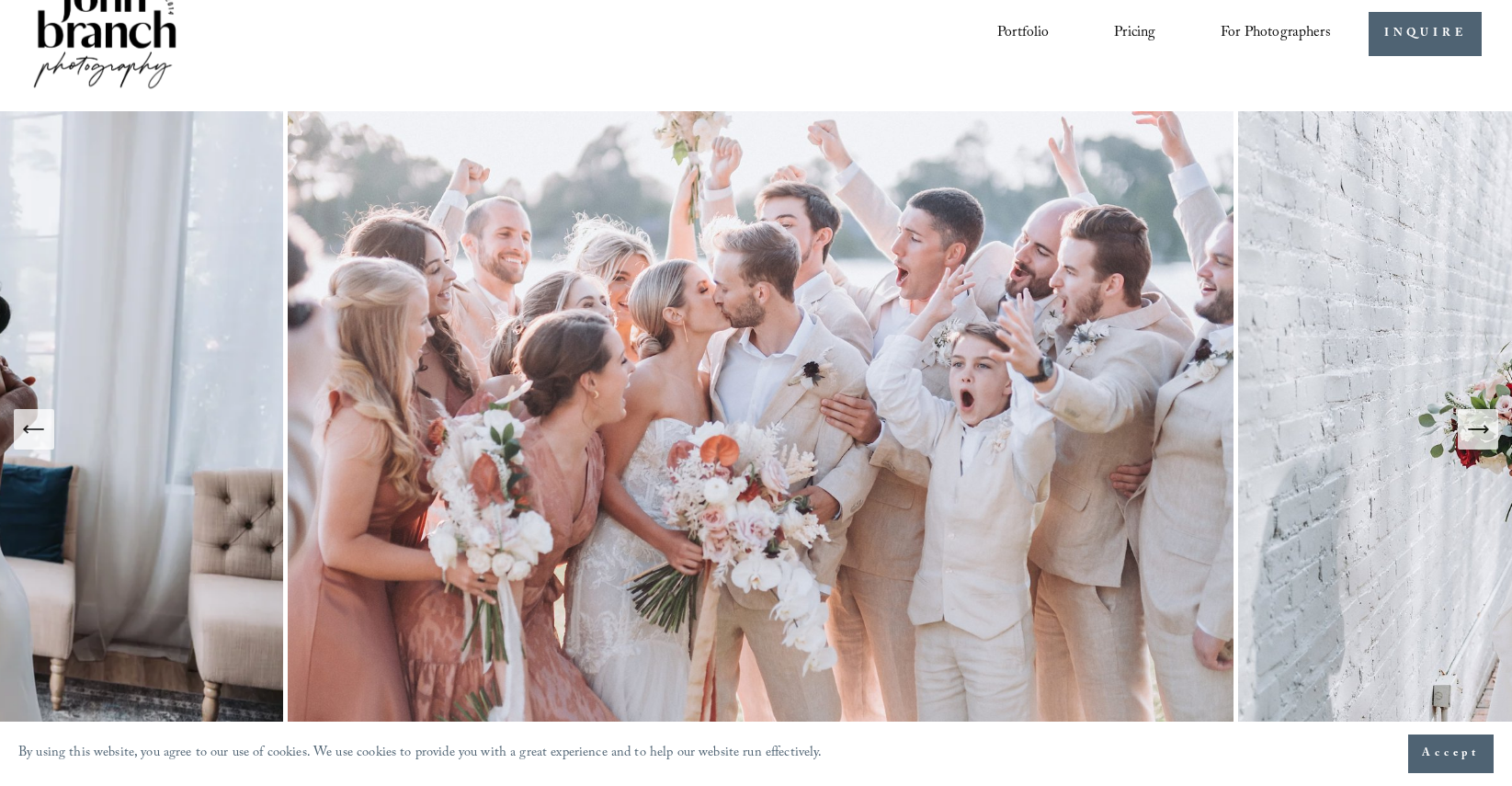
scroll to position [18, 0]
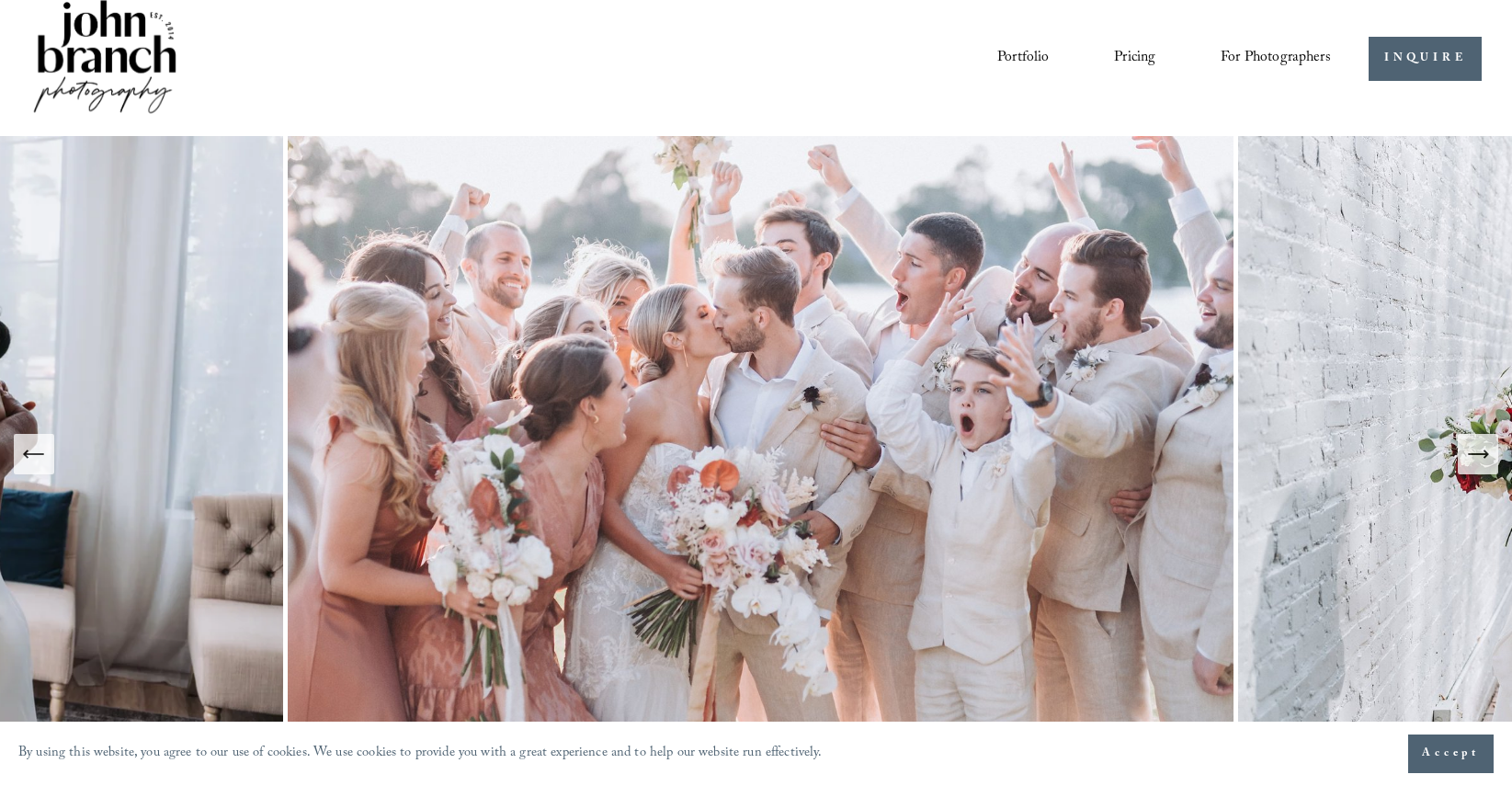
click at [1480, 459] on icon "Next Slide" at bounding box center [1478, 453] width 25 height 26
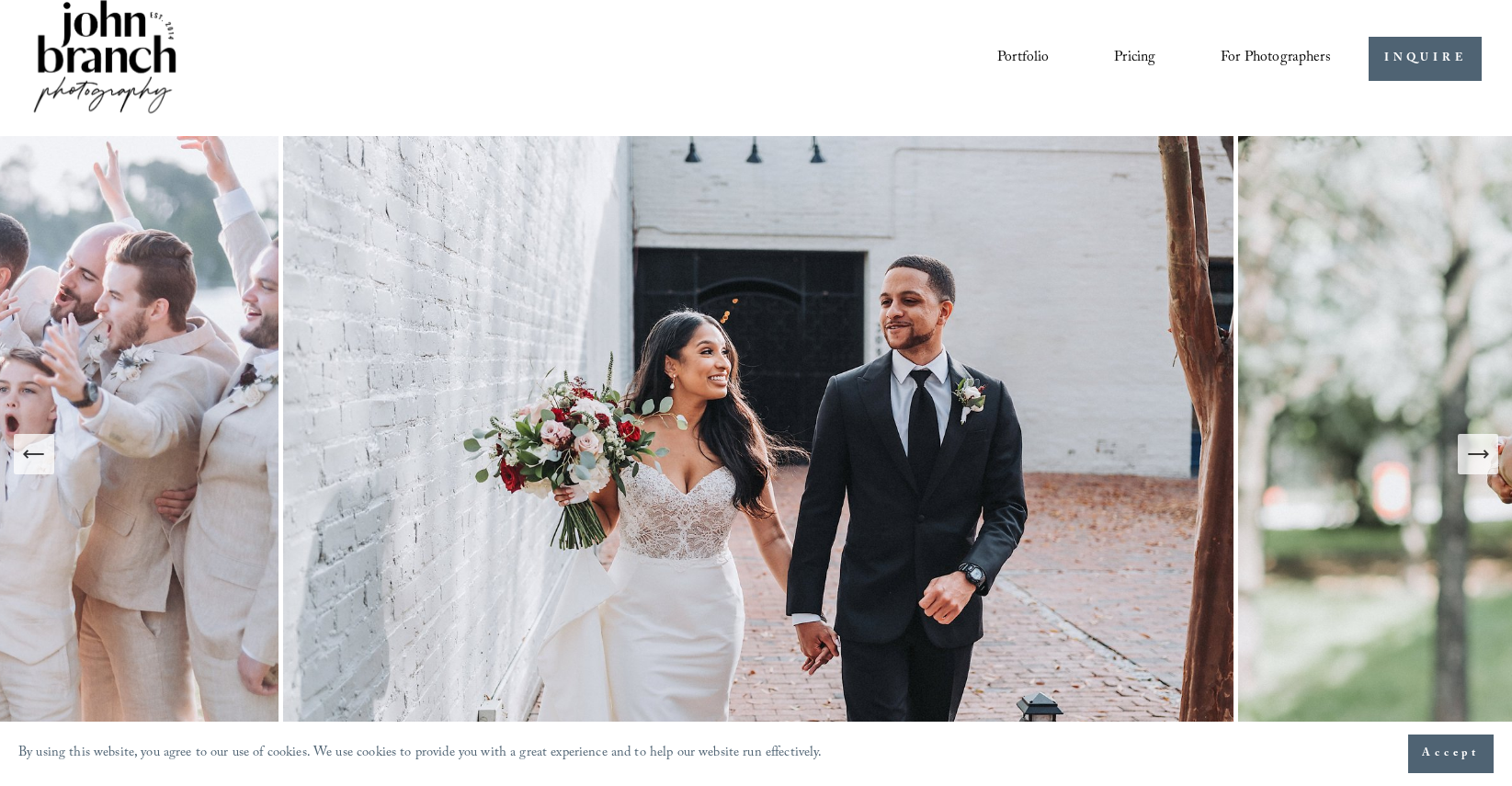
click at [1469, 454] on icon "Next Slide" at bounding box center [1478, 454] width 19 height 0
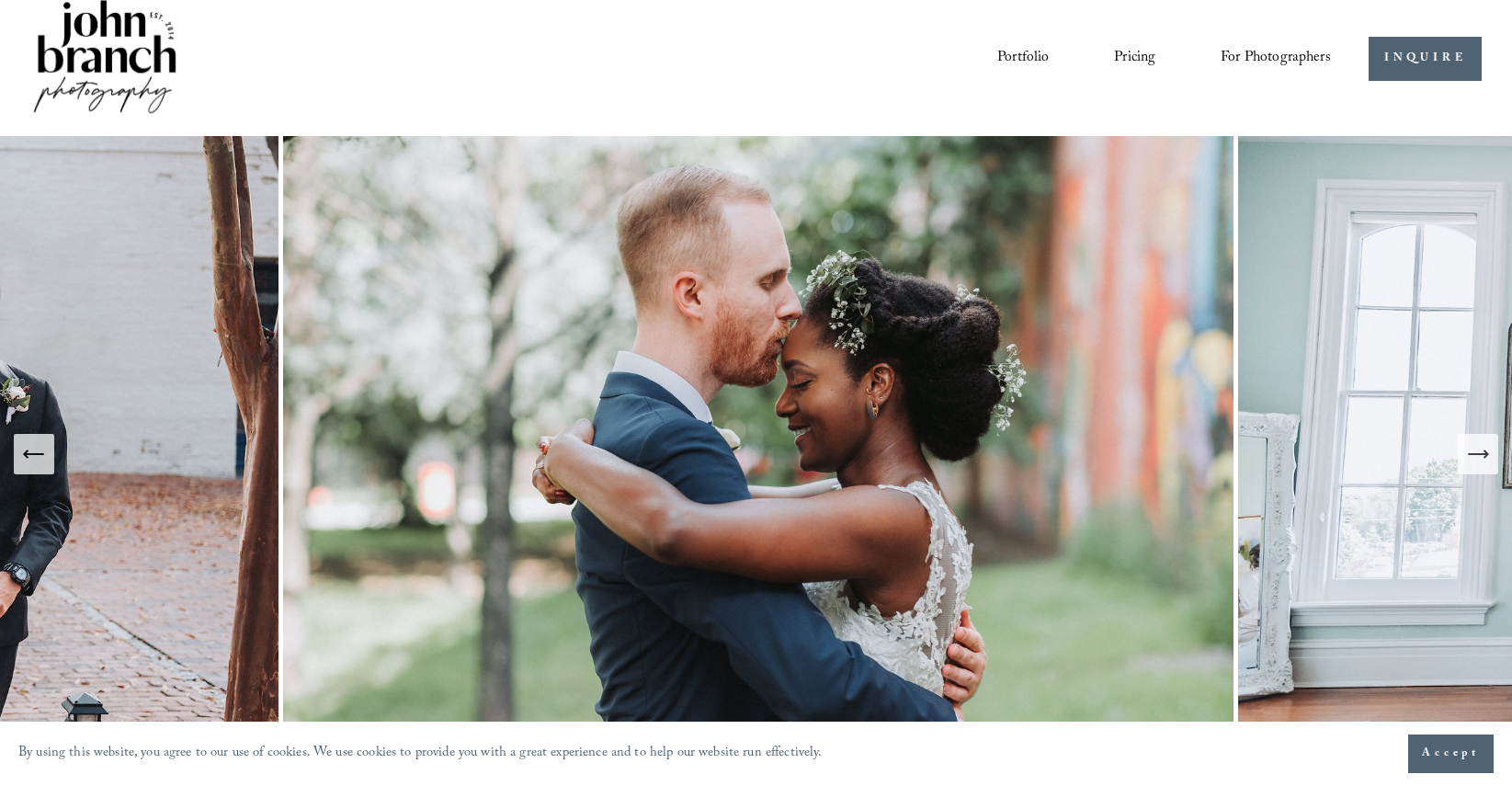
click at [1481, 453] on icon "Next Slide" at bounding box center [1478, 453] width 25 height 26
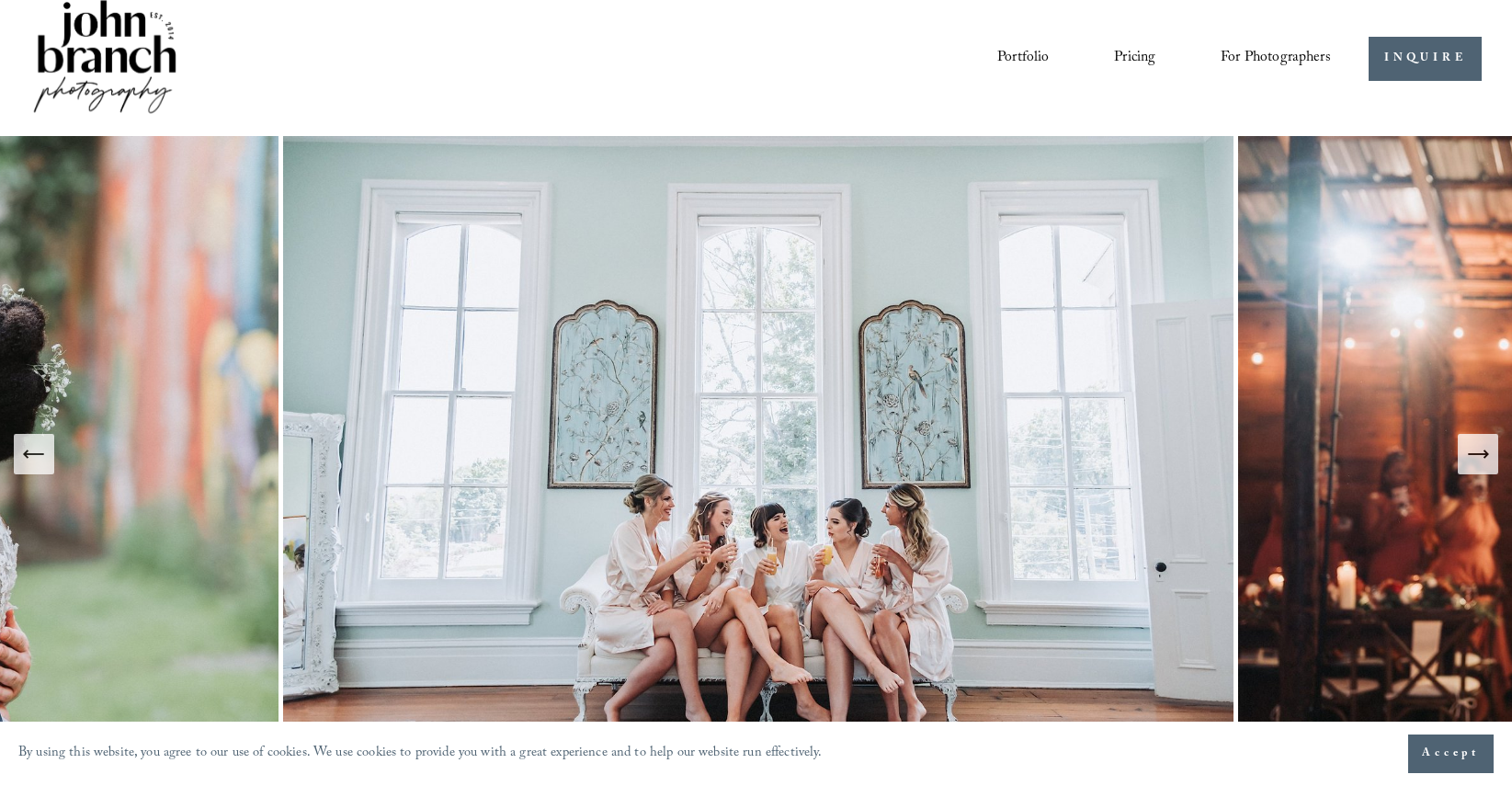
click at [1477, 454] on icon "Next Slide" at bounding box center [1478, 454] width 19 height 0
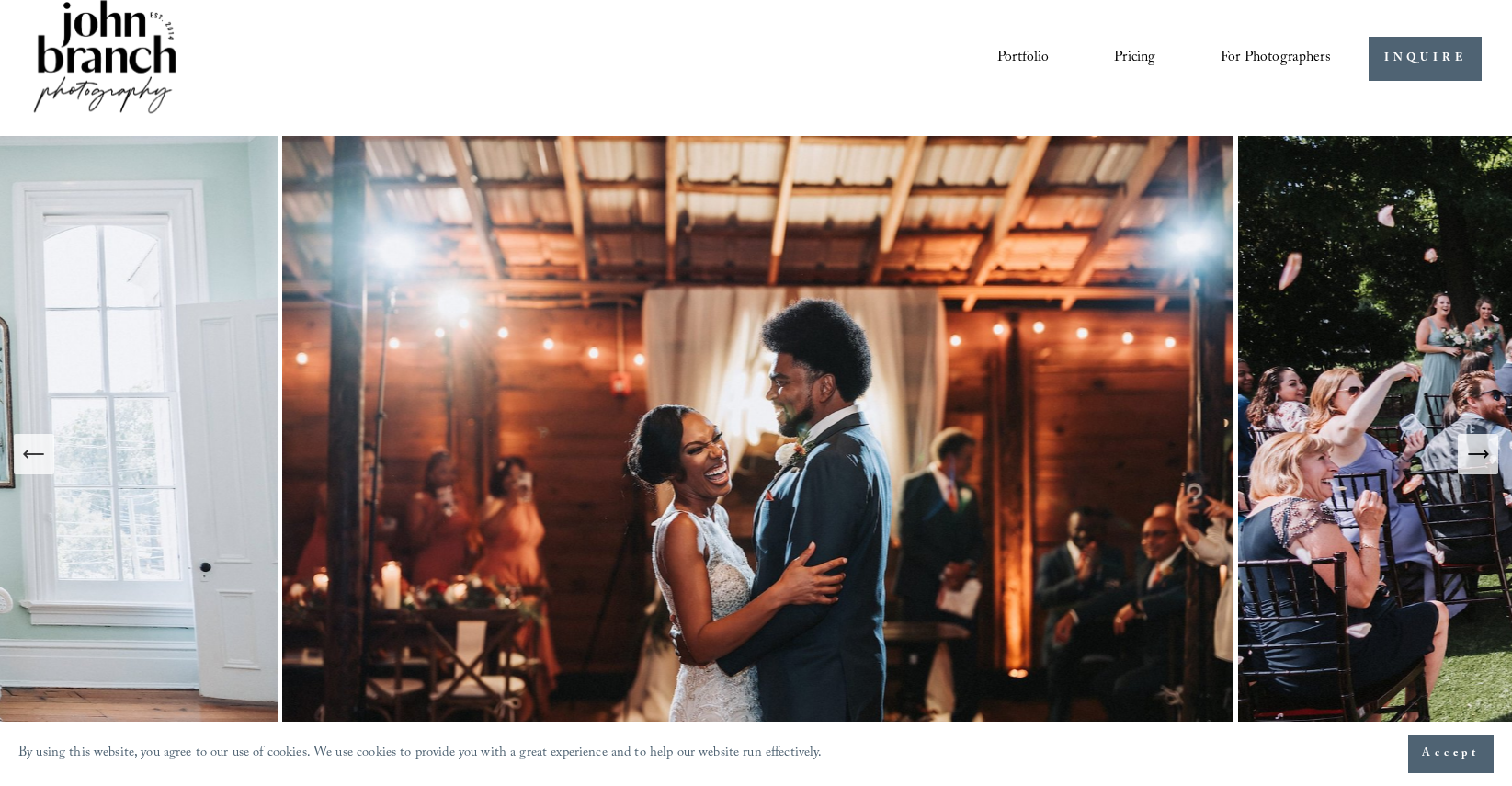
click at [1474, 454] on icon "Next Slide" at bounding box center [1478, 454] width 19 height 0
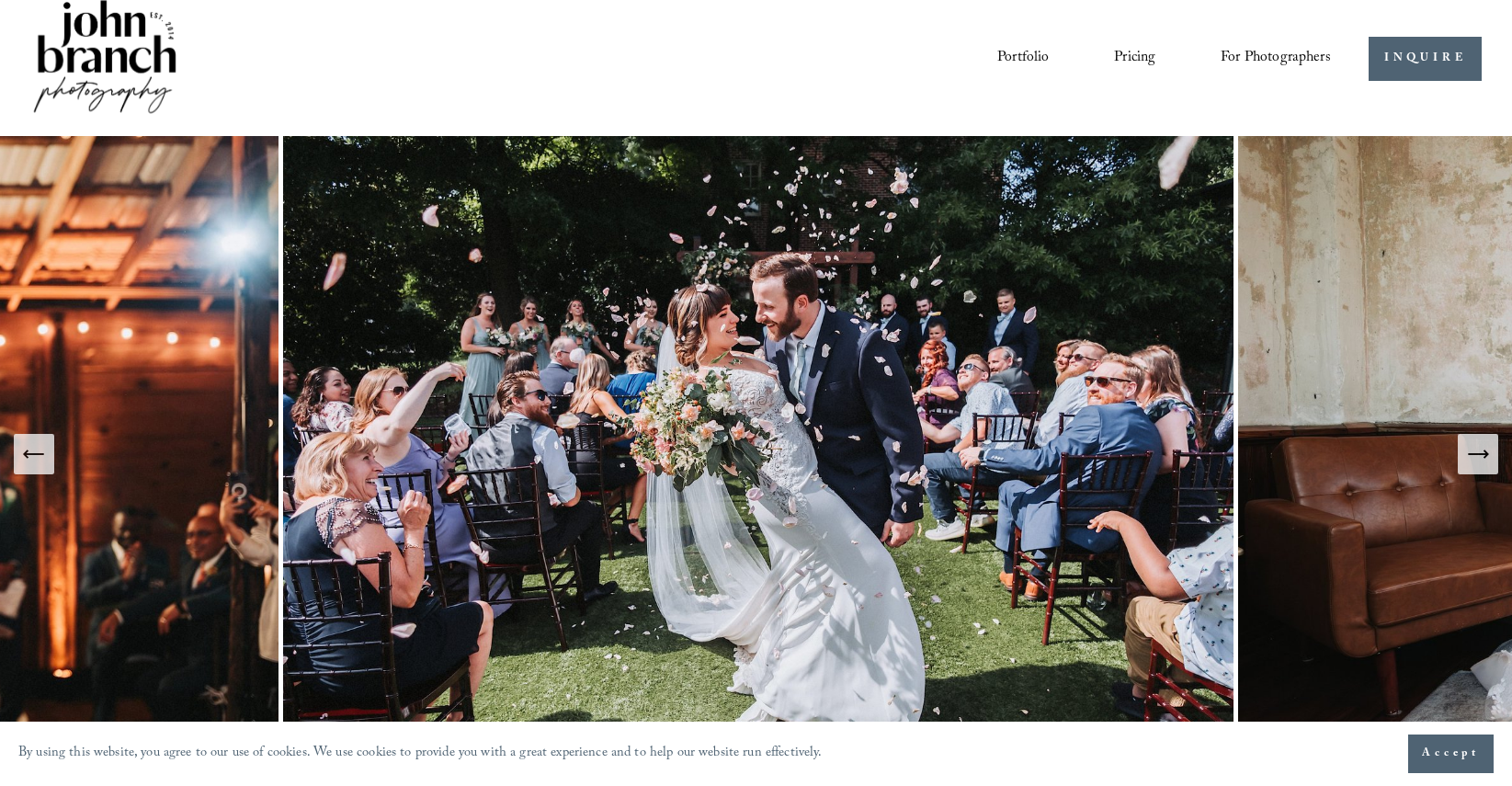
click at [1474, 452] on icon "Next Slide" at bounding box center [1478, 453] width 25 height 26
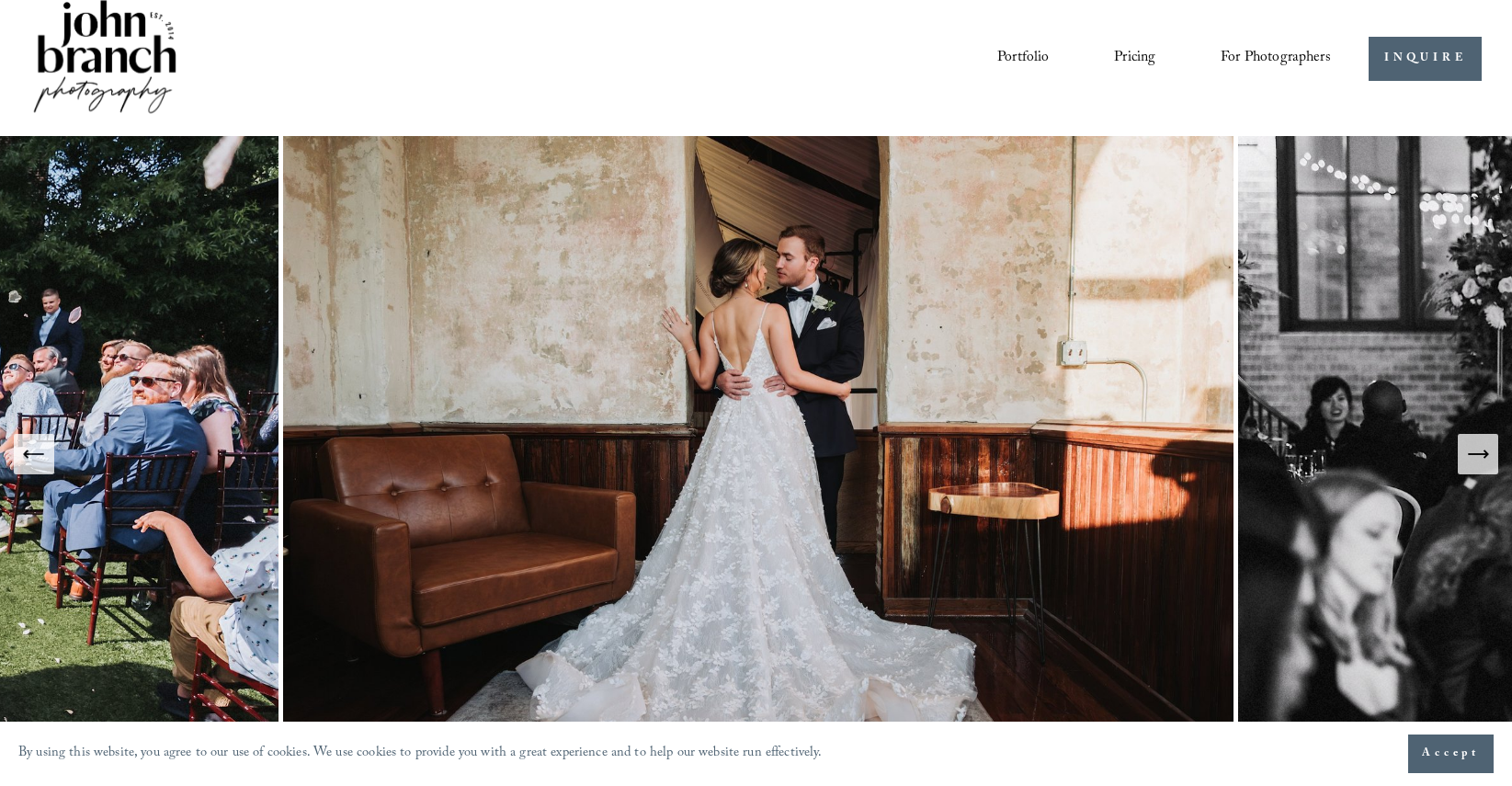
click at [1475, 448] on icon "Next Slide" at bounding box center [1478, 453] width 25 height 26
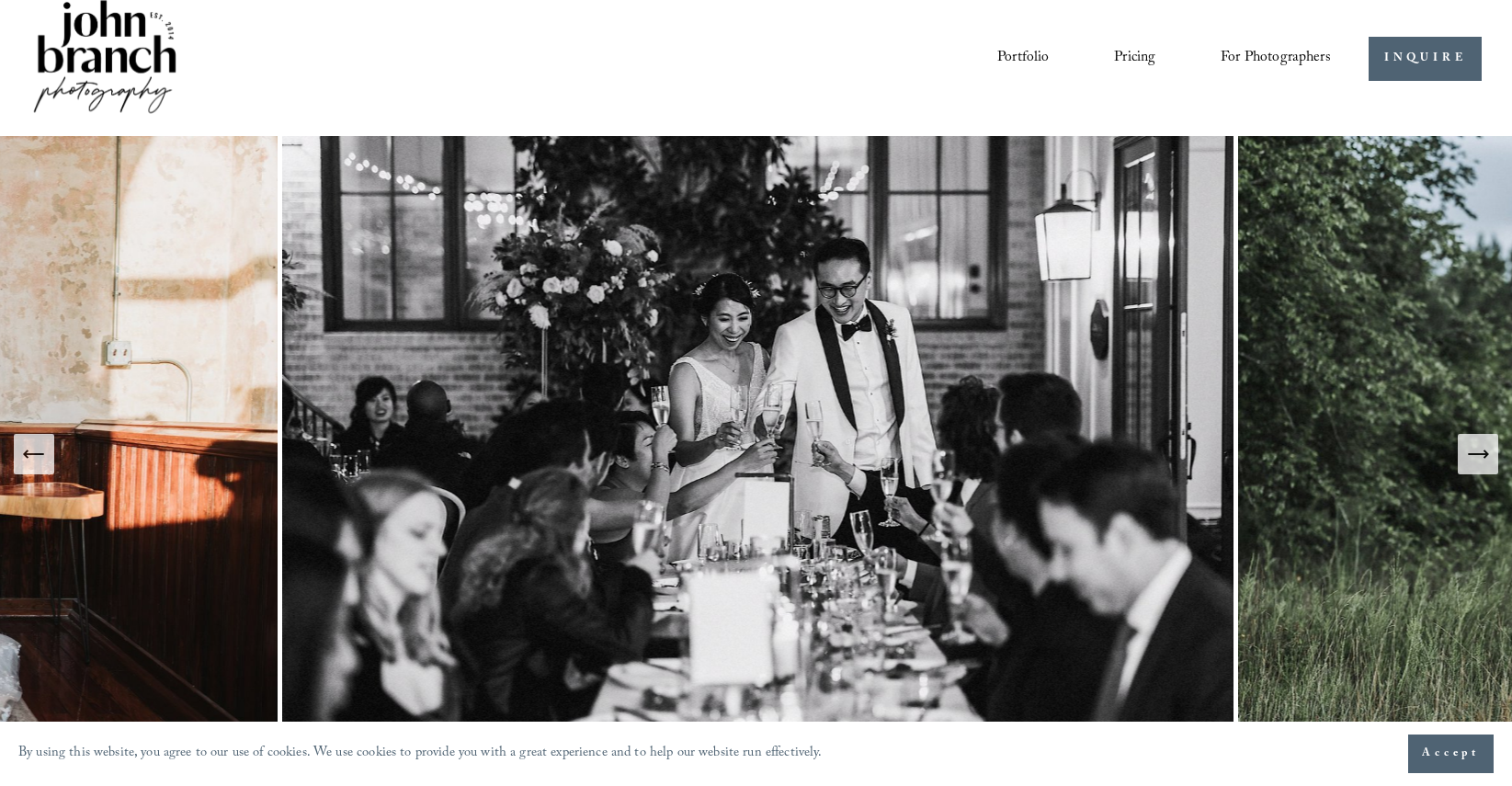
click at [1474, 448] on icon "Next Slide" at bounding box center [1478, 453] width 25 height 26
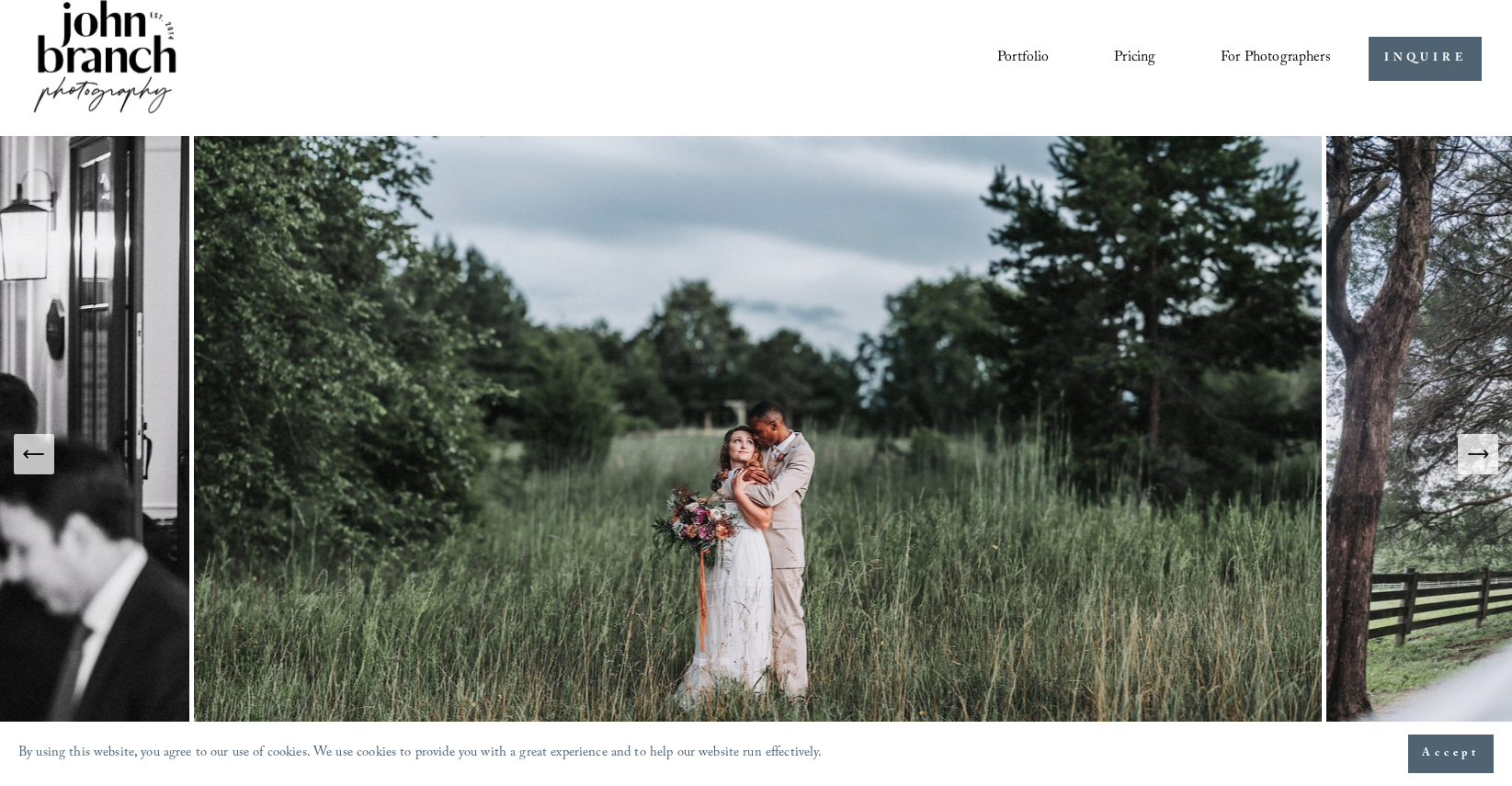
click at [1474, 446] on icon "Next Slide" at bounding box center [1478, 453] width 25 height 26
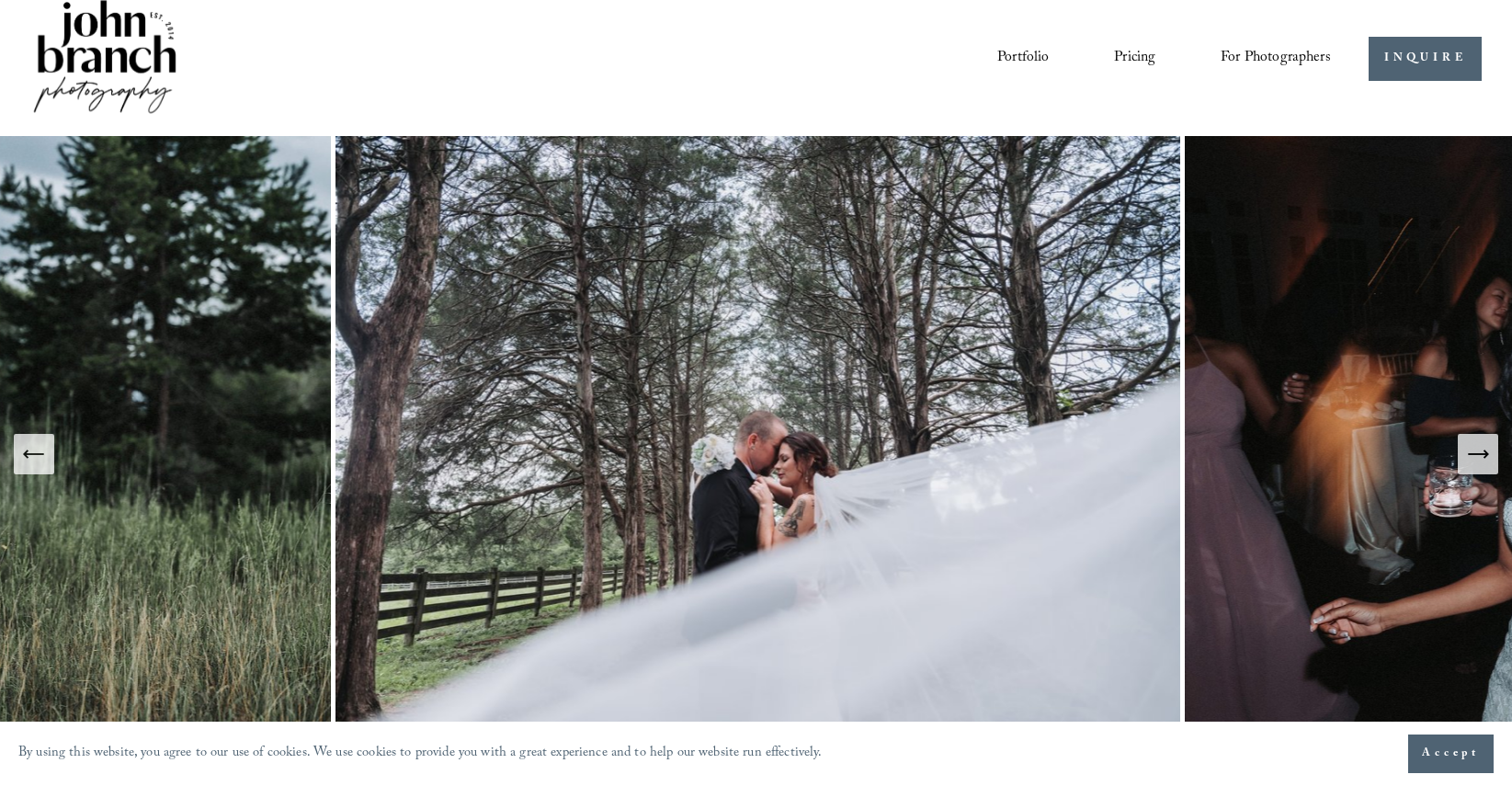
click at [1478, 449] on icon "Next Slide" at bounding box center [1478, 453] width 25 height 26
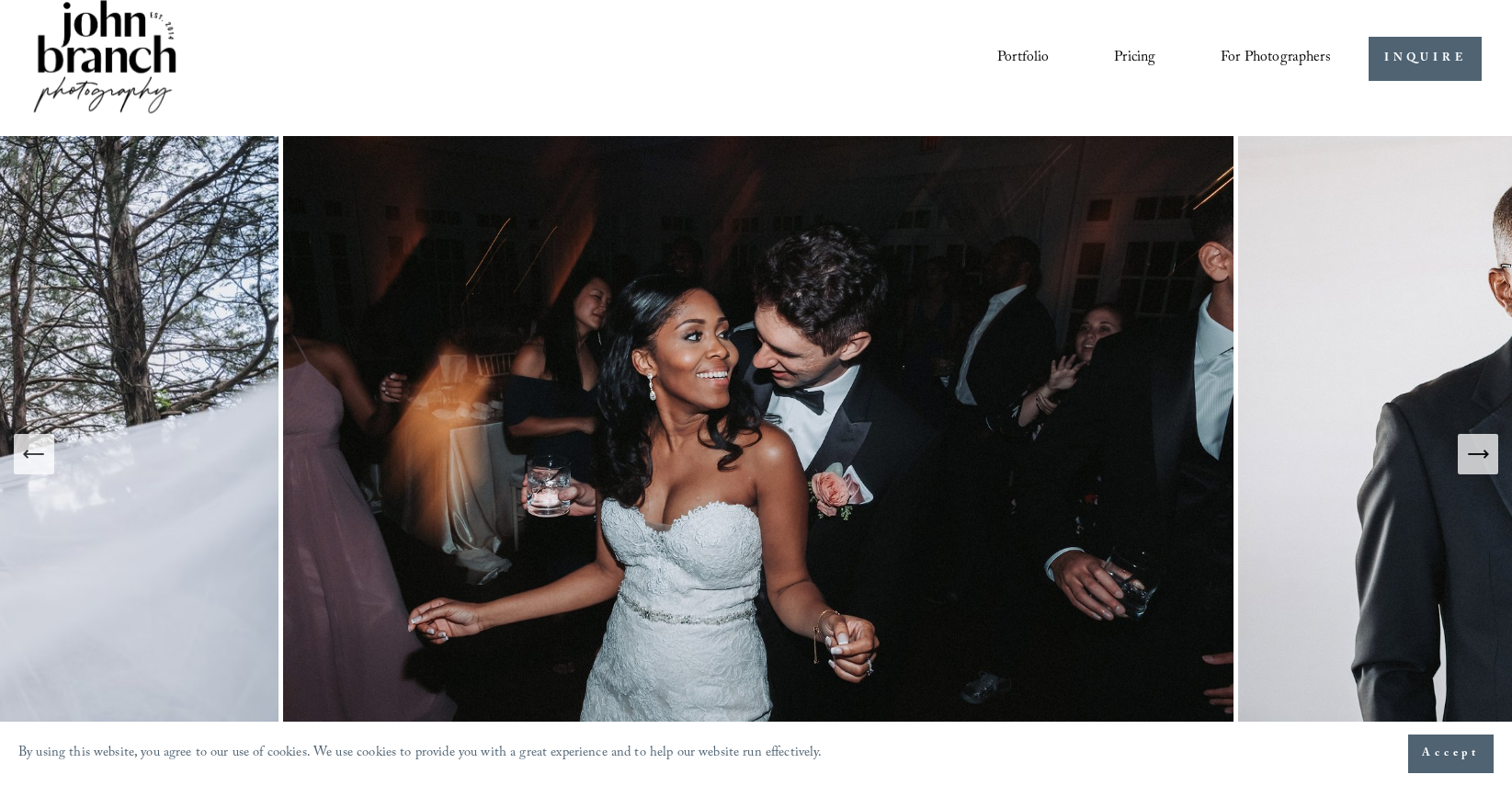
click at [1478, 448] on icon "Next Slide" at bounding box center [1478, 453] width 25 height 26
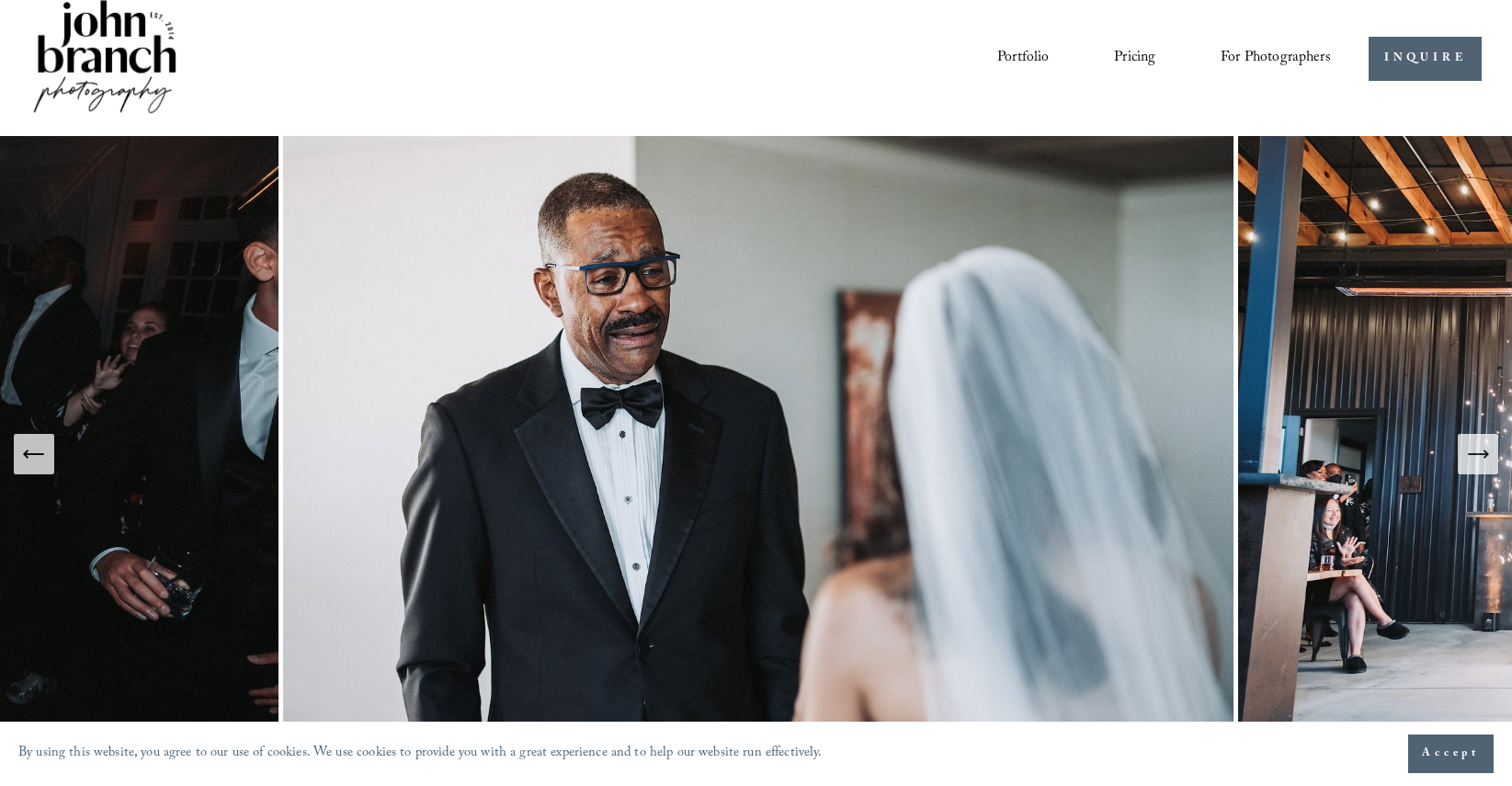
click at [1476, 447] on icon "Next Slide" at bounding box center [1478, 453] width 25 height 26
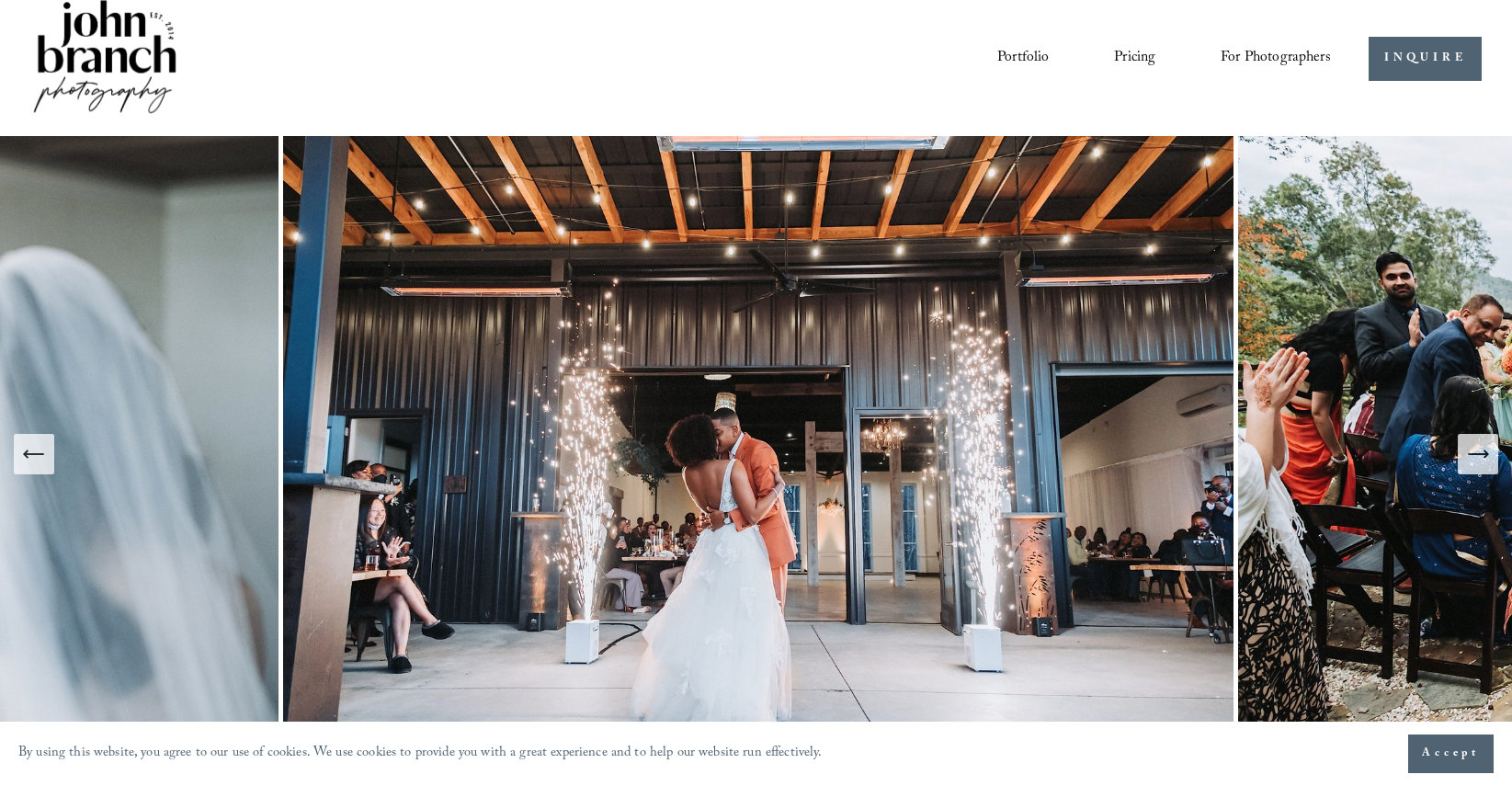
click at [1476, 448] on icon "Next Slide" at bounding box center [1478, 453] width 25 height 26
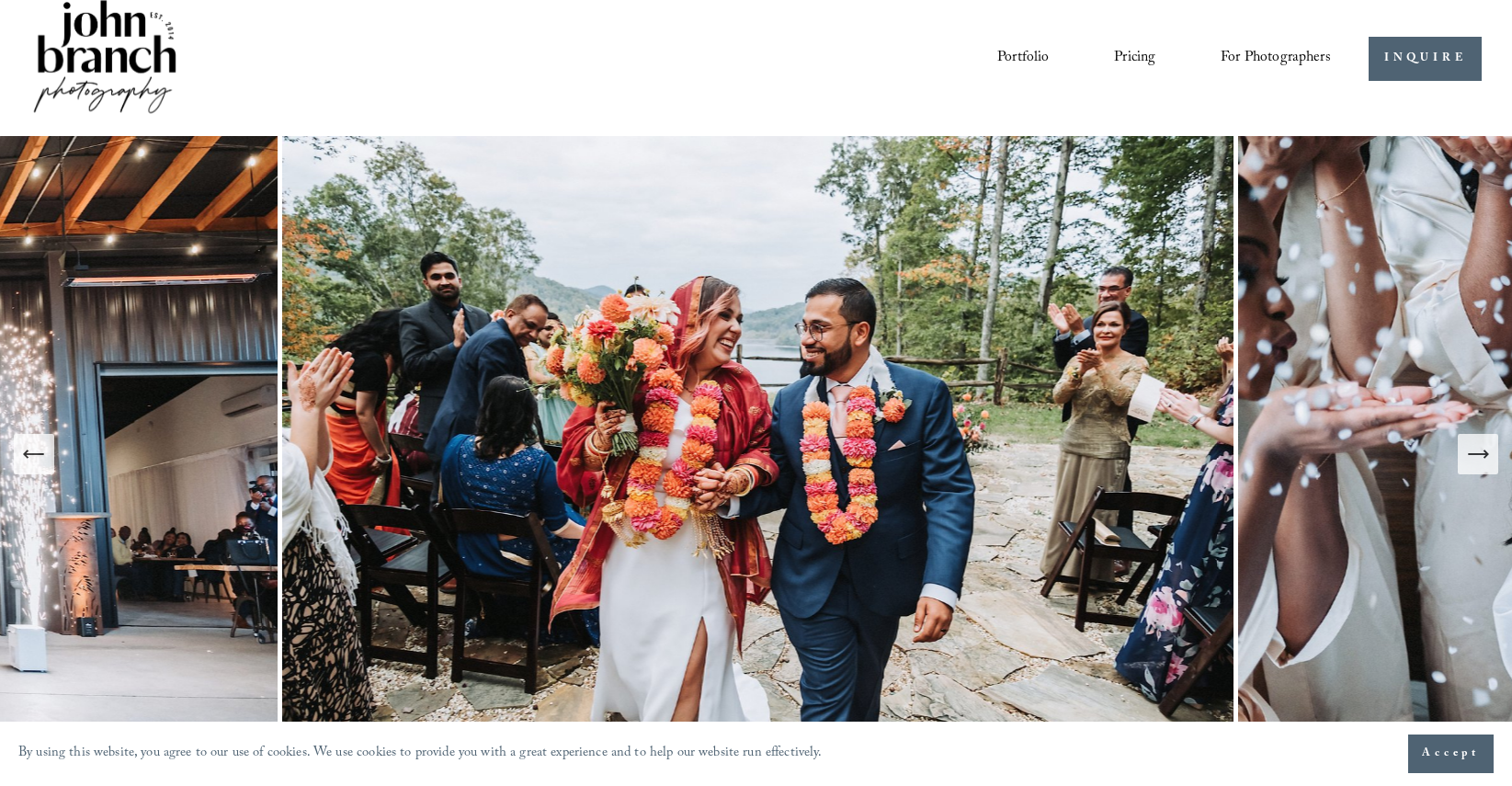
click at [1475, 449] on icon "Next Slide" at bounding box center [1478, 453] width 25 height 26
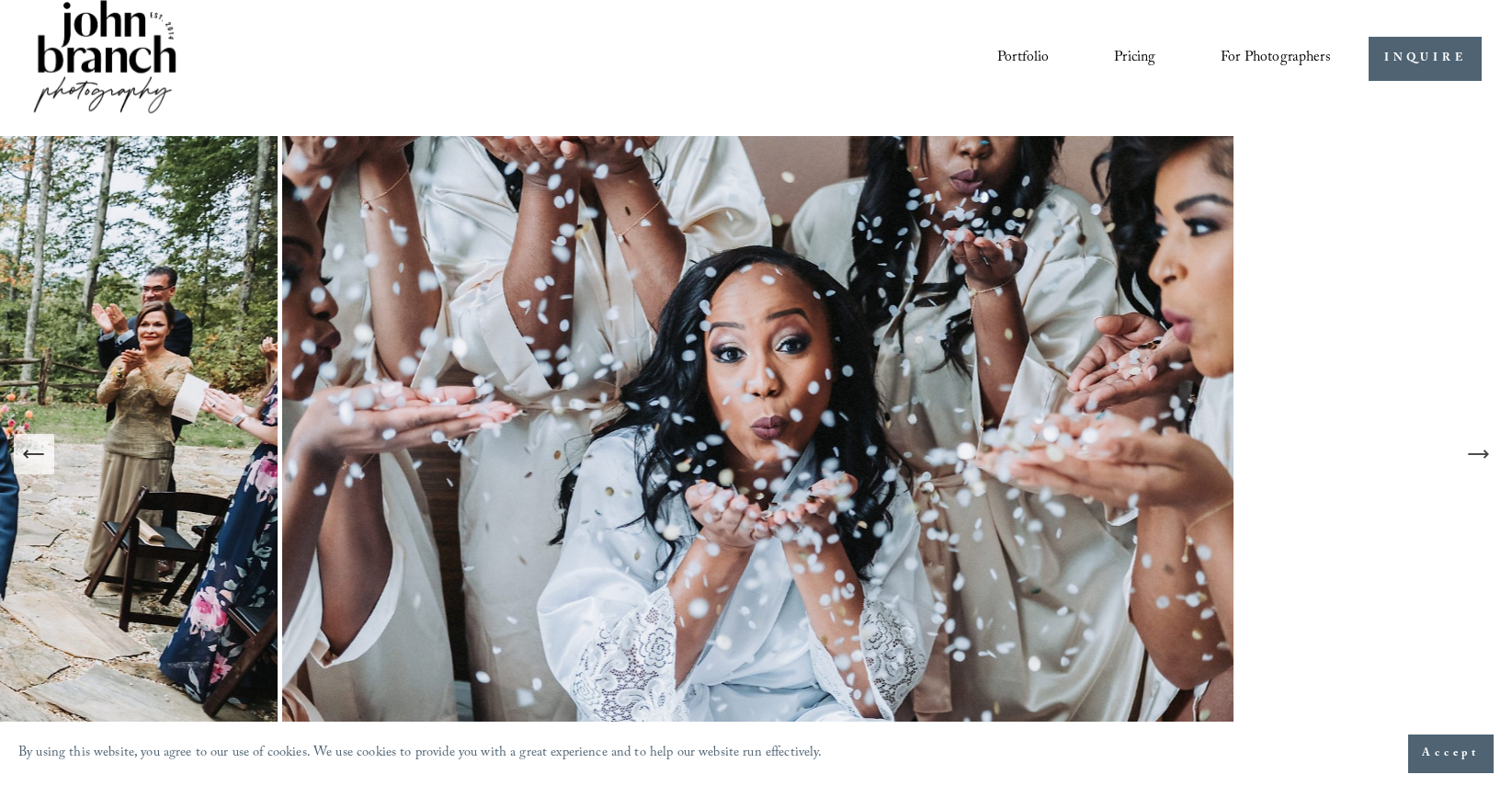
click at [1475, 449] on icon "Next Slide" at bounding box center [1478, 453] width 25 height 26
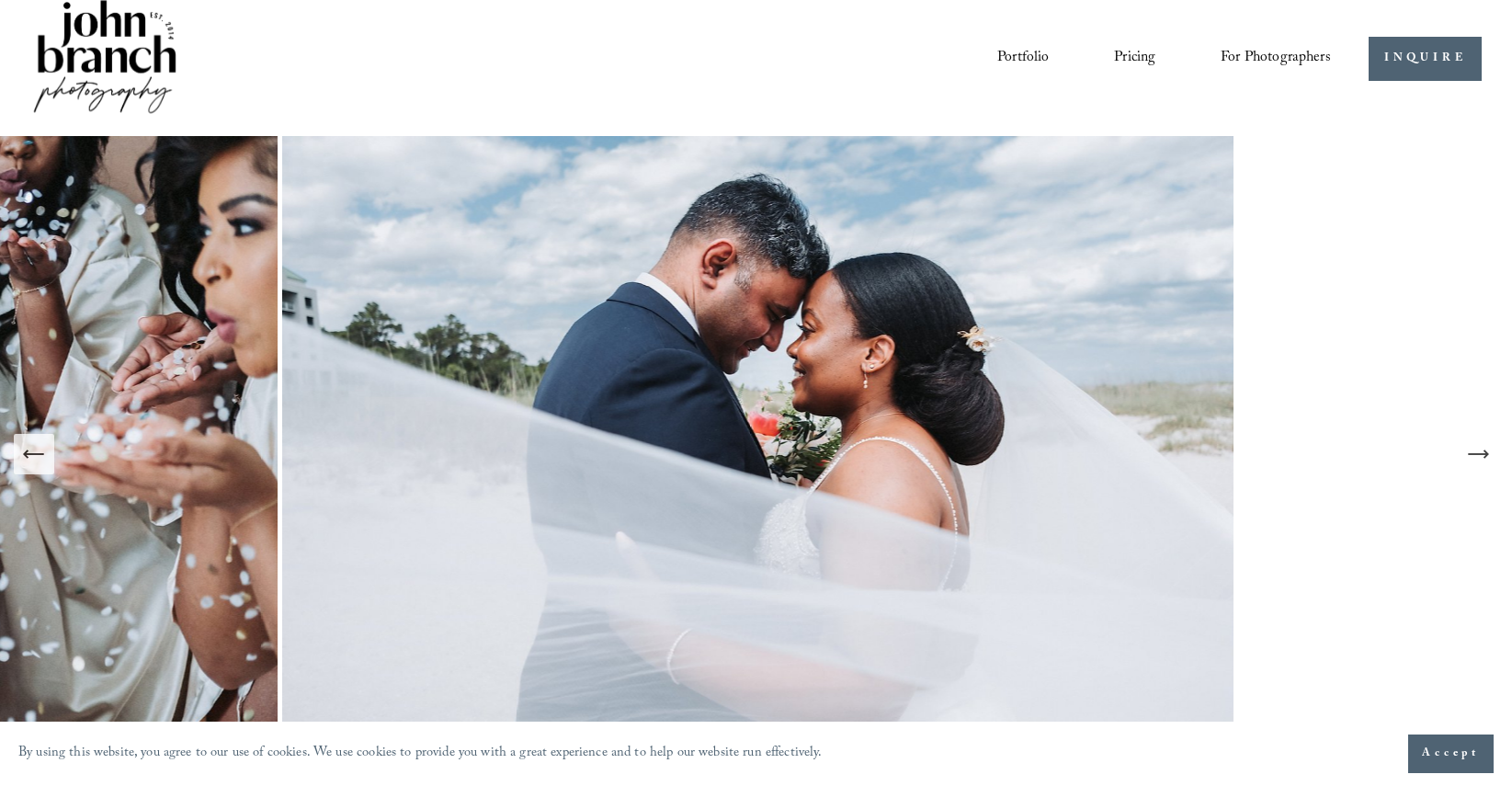
drag, startPoint x: 1476, startPoint y: 455, endPoint x: 1490, endPoint y: 447, distance: 16.1
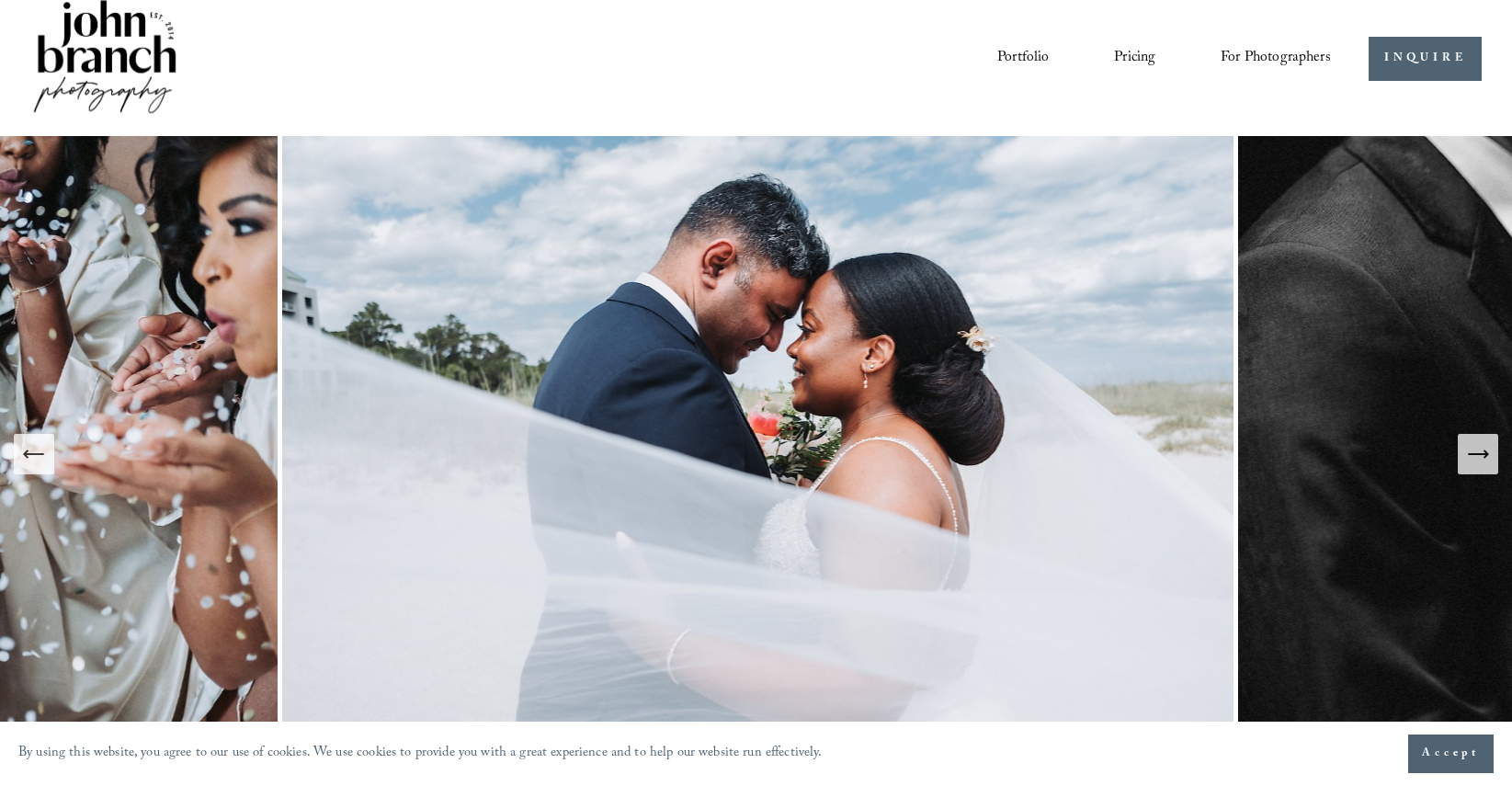
click at [1476, 455] on icon "Next Slide" at bounding box center [1478, 453] width 25 height 26
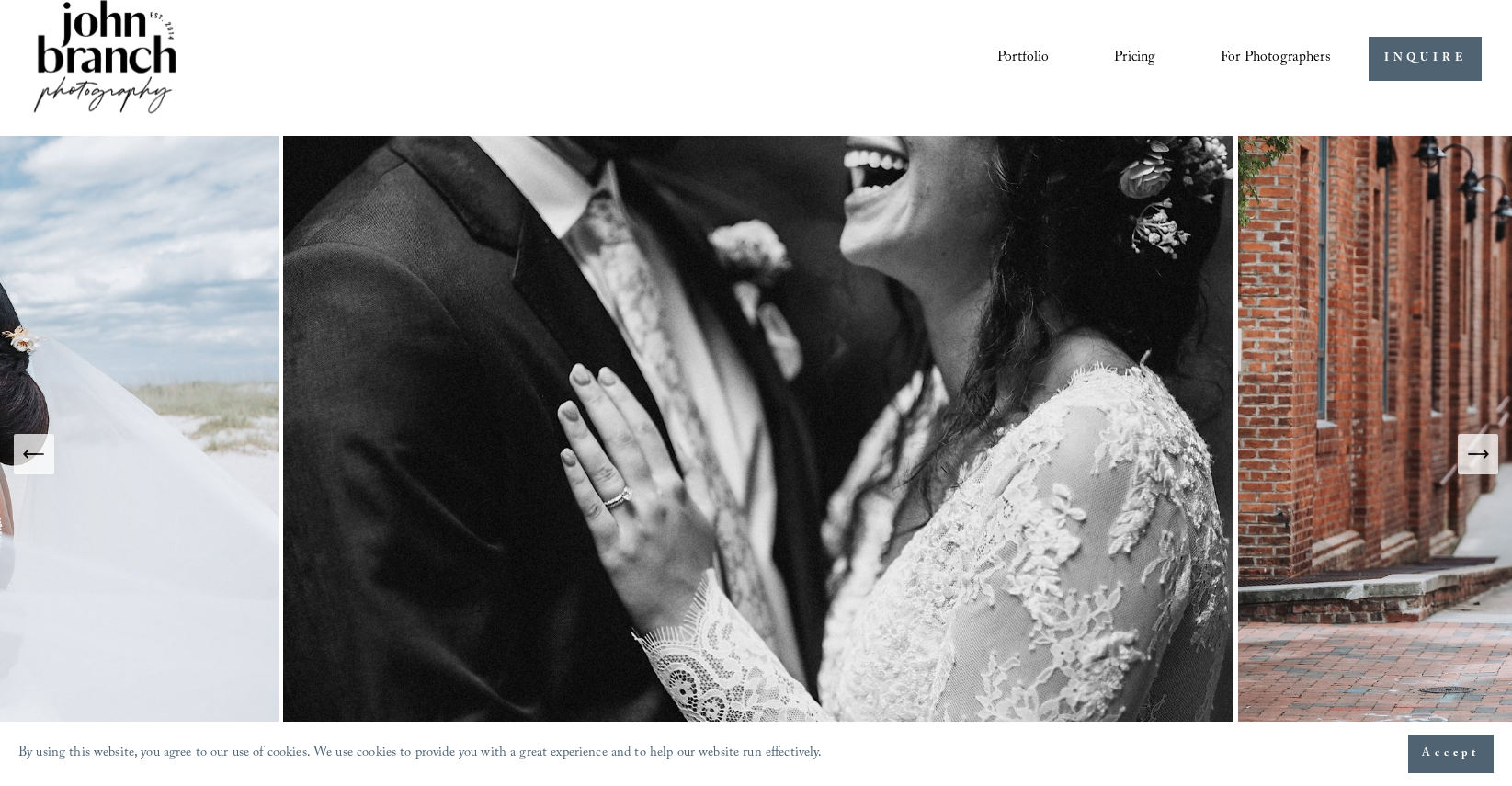
click at [1476, 458] on icon "Next Slide" at bounding box center [1478, 453] width 25 height 26
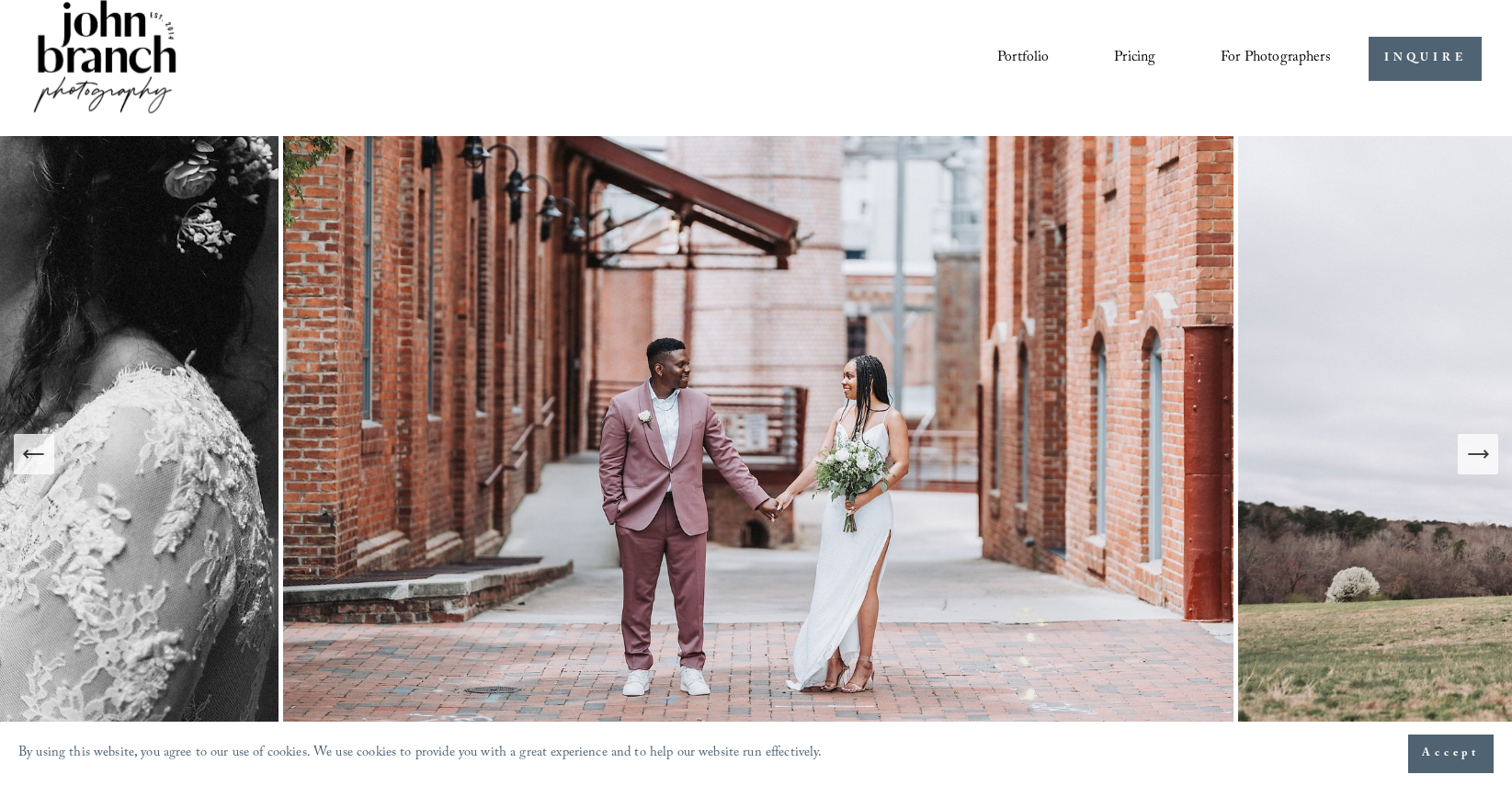
click at [1477, 447] on icon "Next Slide" at bounding box center [1478, 453] width 25 height 26
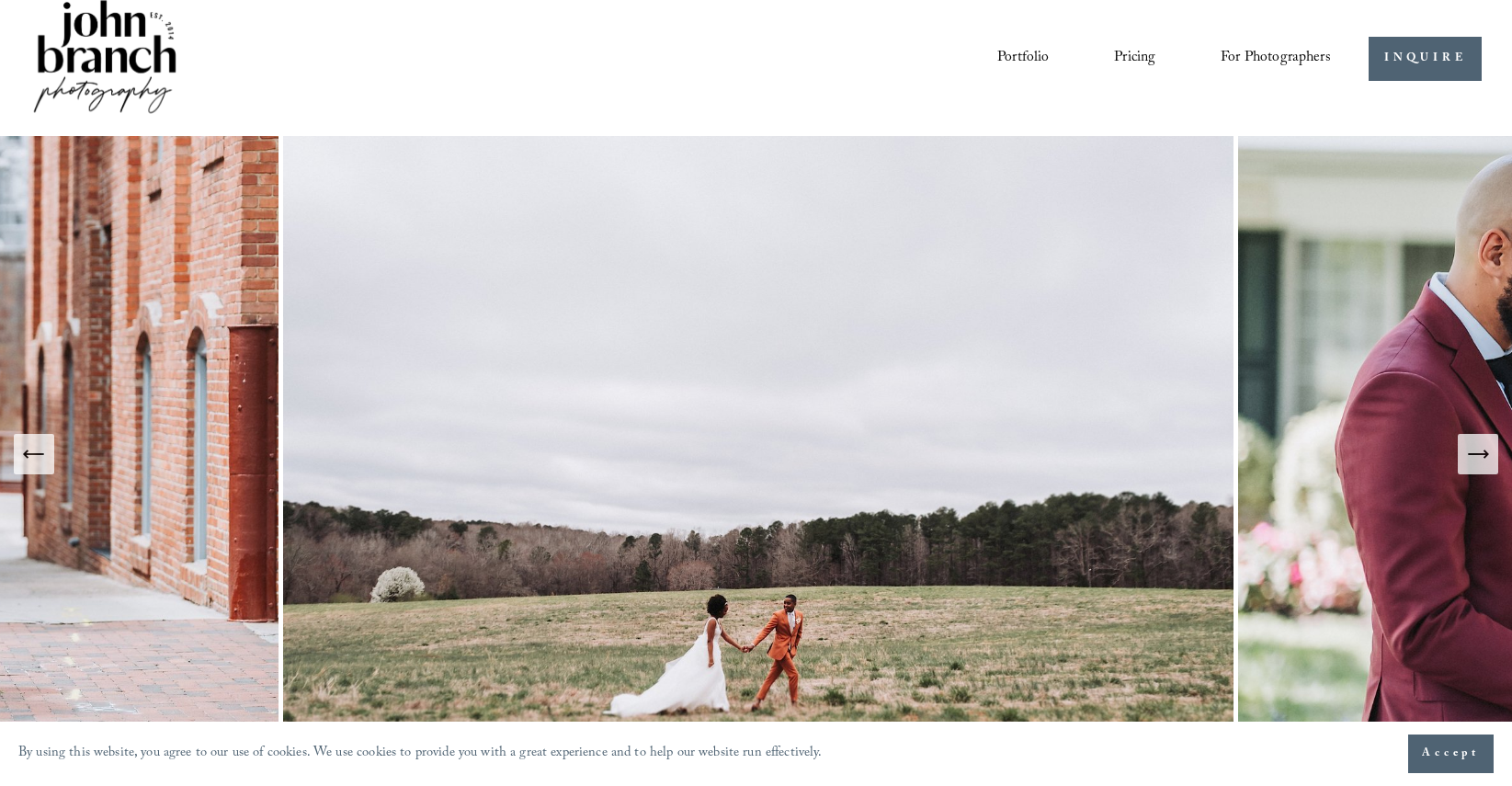
click at [1475, 449] on icon "Next Slide" at bounding box center [1478, 453] width 25 height 26
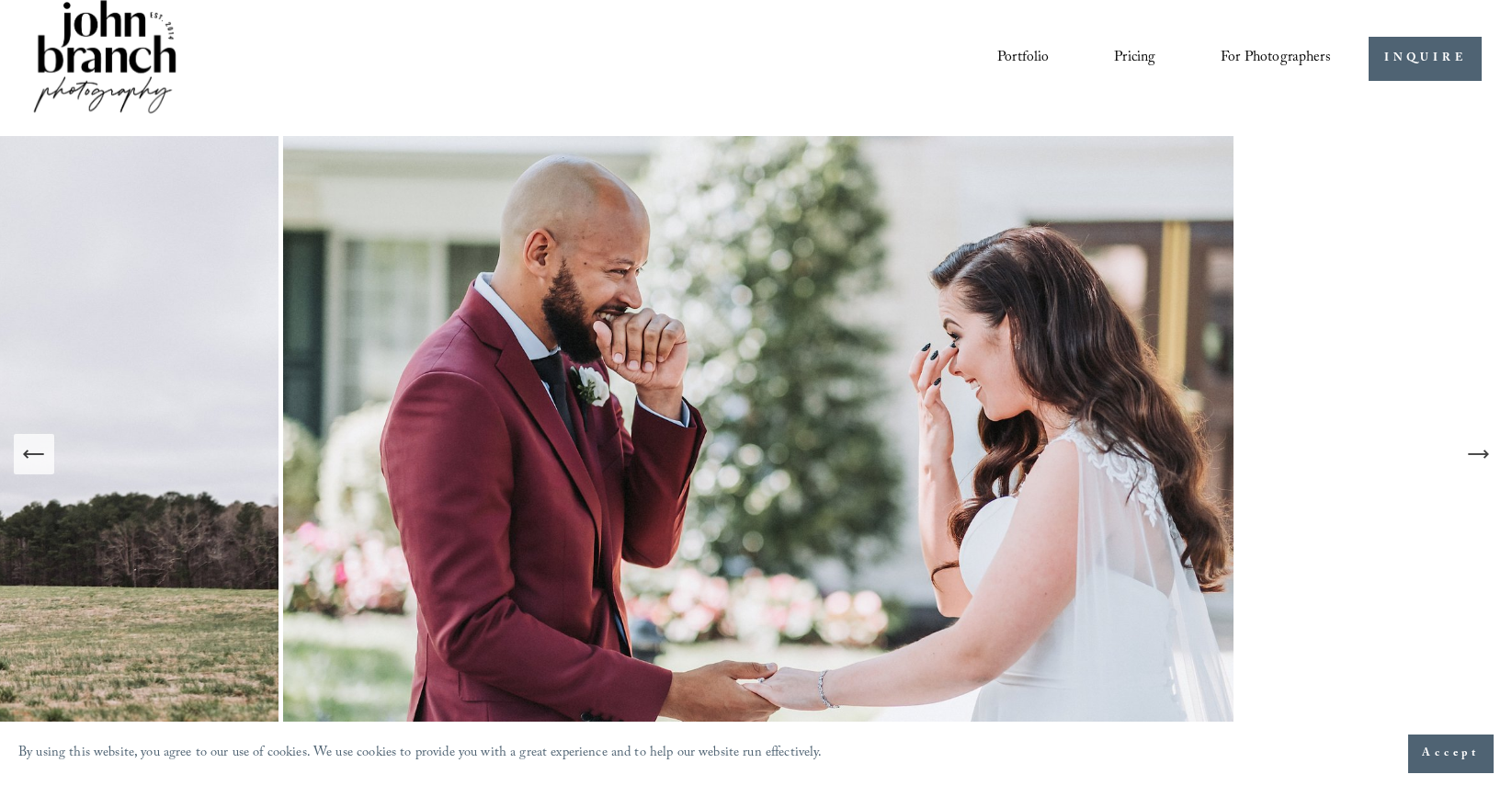
click at [1474, 444] on icon "Next Slide" at bounding box center [1478, 453] width 25 height 26
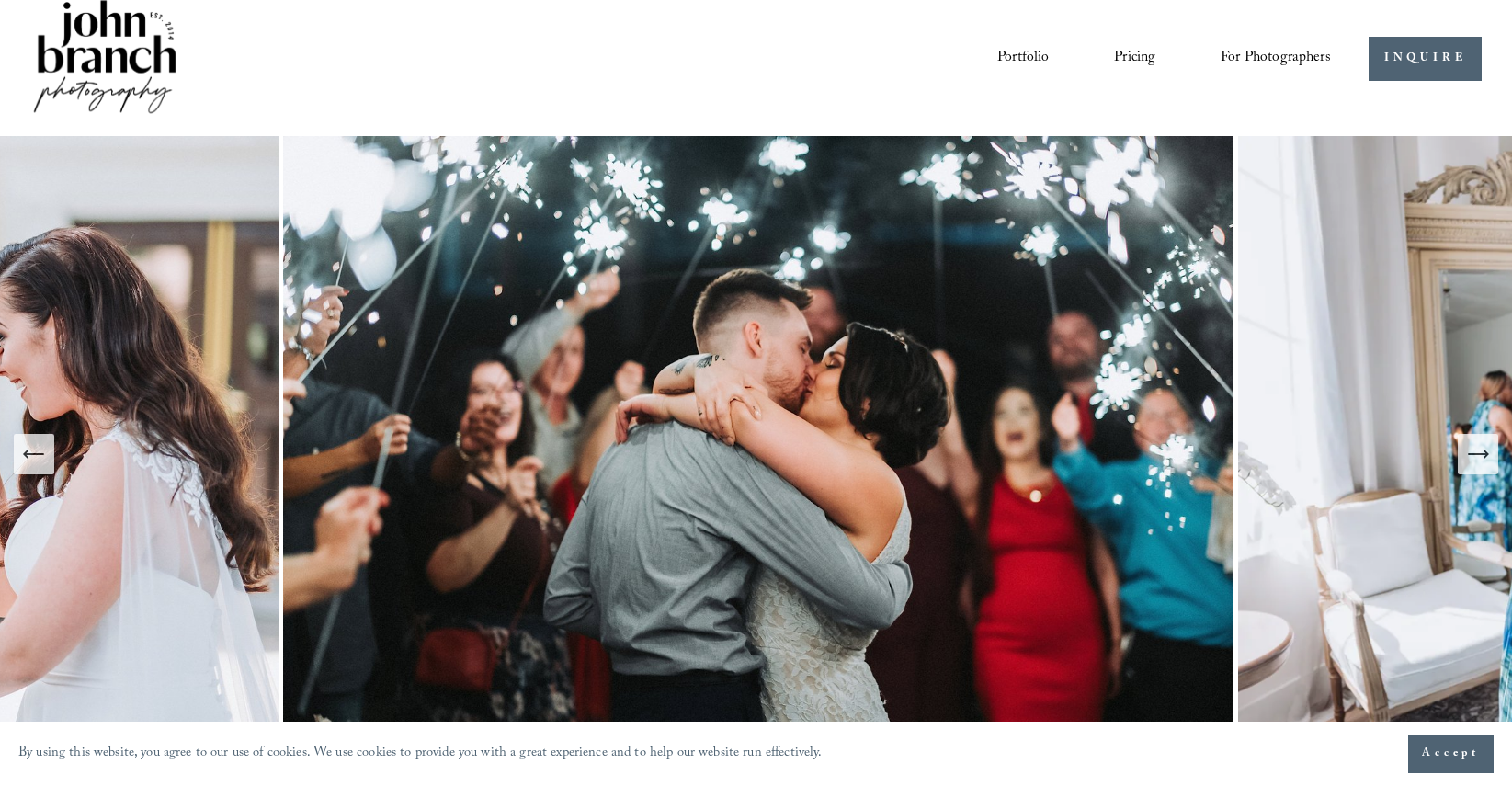
click at [1474, 450] on icon "Next Slide" at bounding box center [1478, 453] width 25 height 26
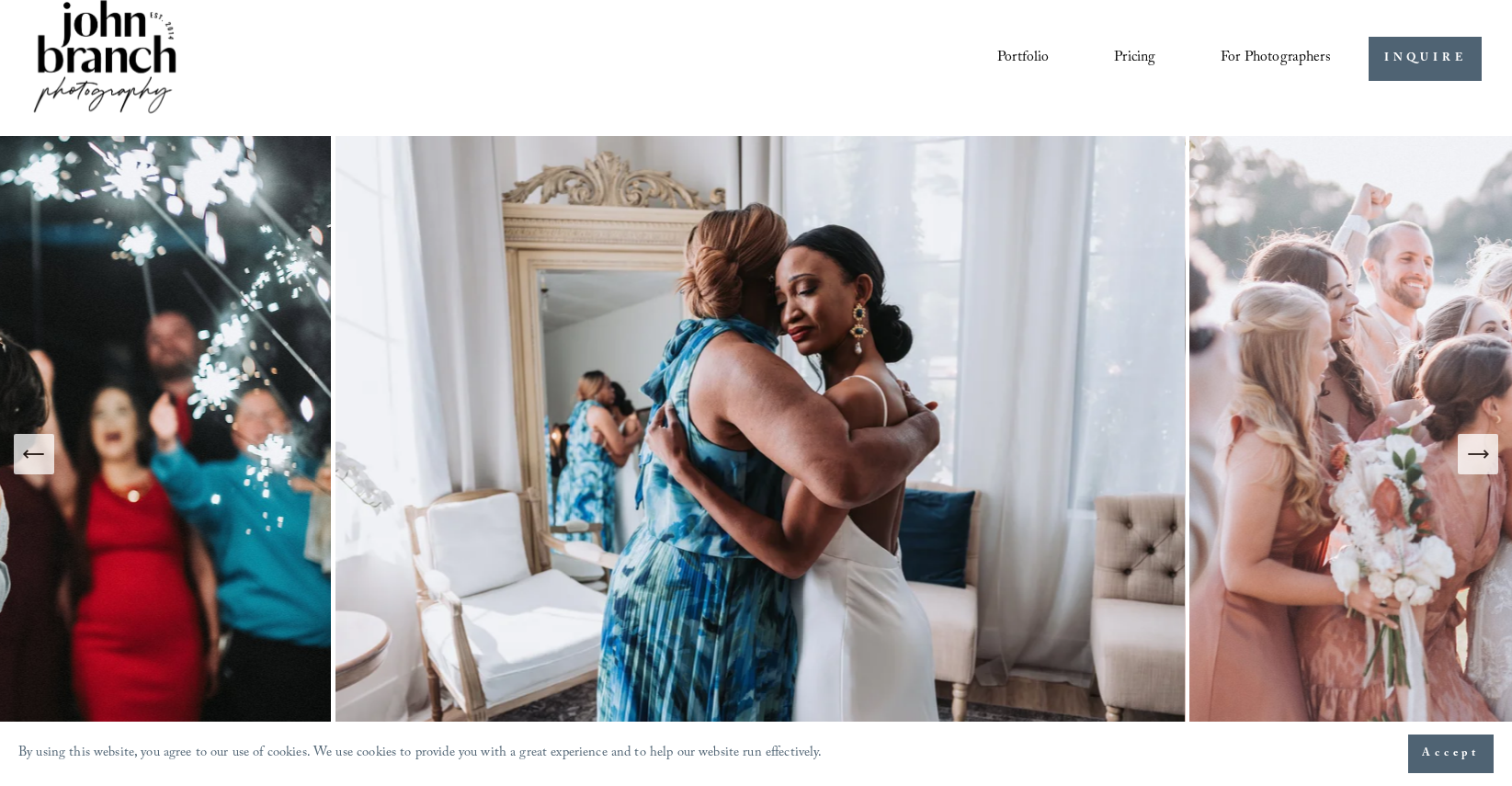
click at [1474, 448] on icon "Next Slide" at bounding box center [1478, 453] width 25 height 26
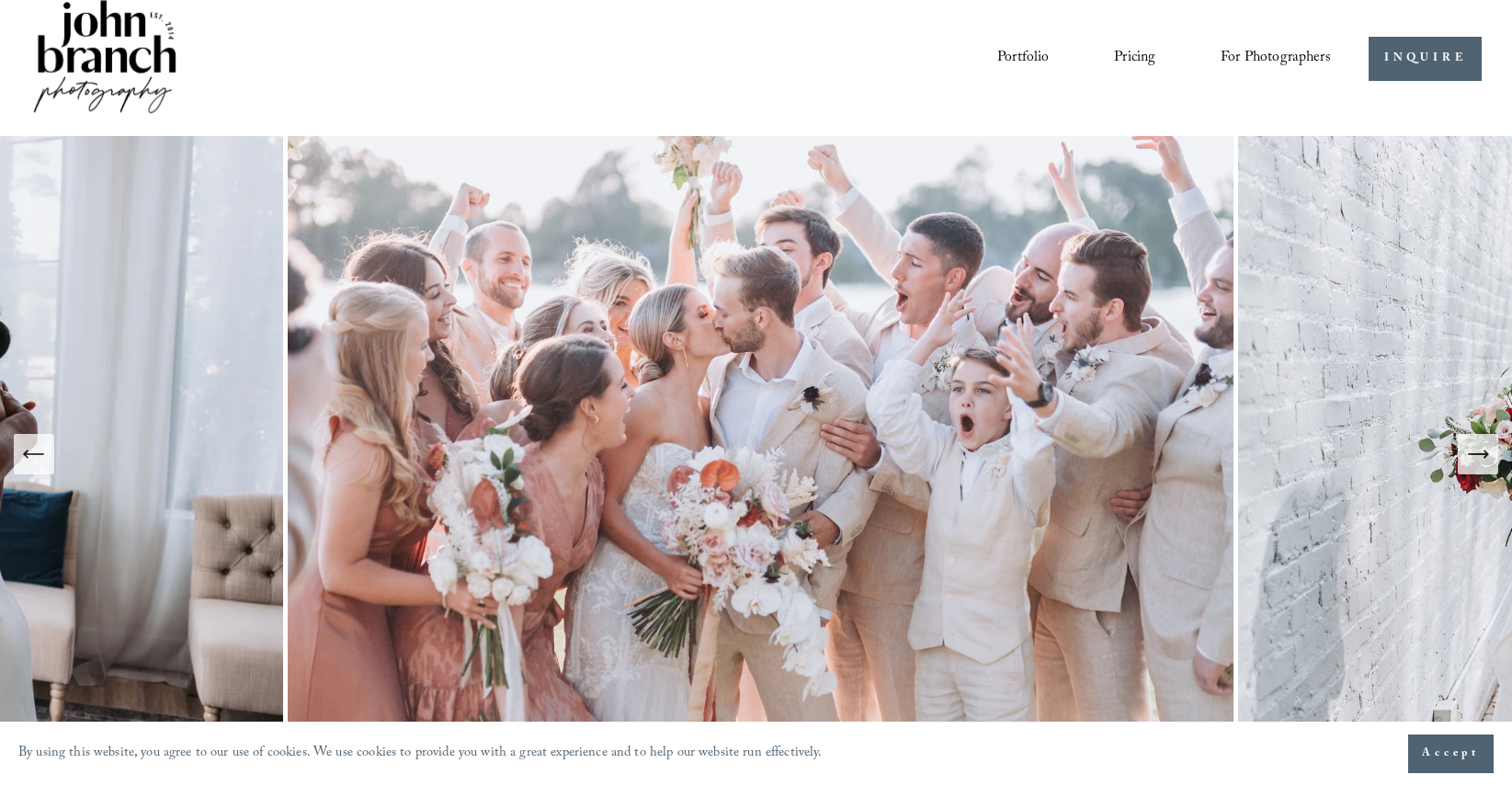
click at [1473, 453] on icon "Next Slide" at bounding box center [1478, 453] width 25 height 26
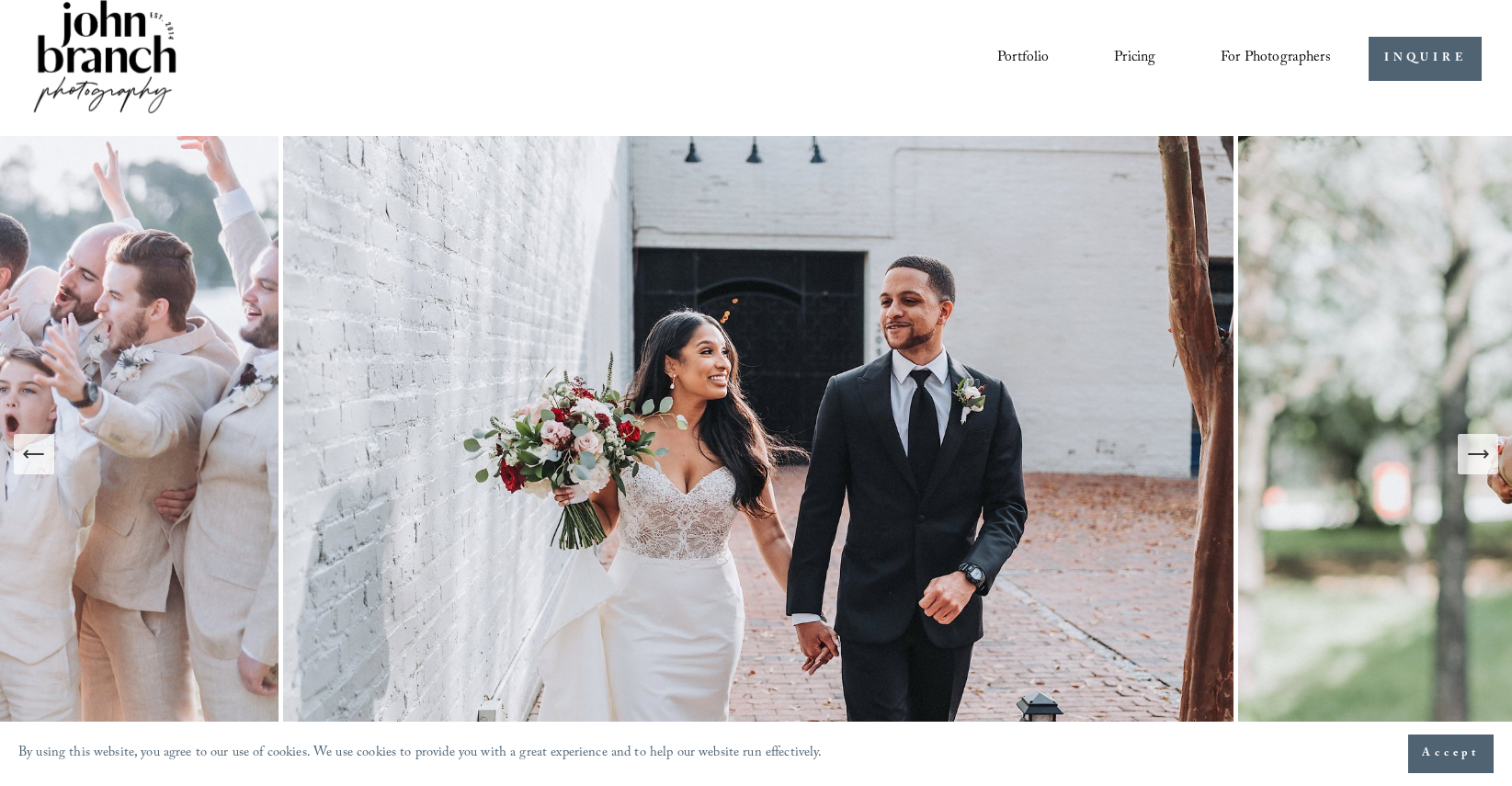
click at [0, 0] on span "Presets" at bounding box center [0, 0] width 0 height 0
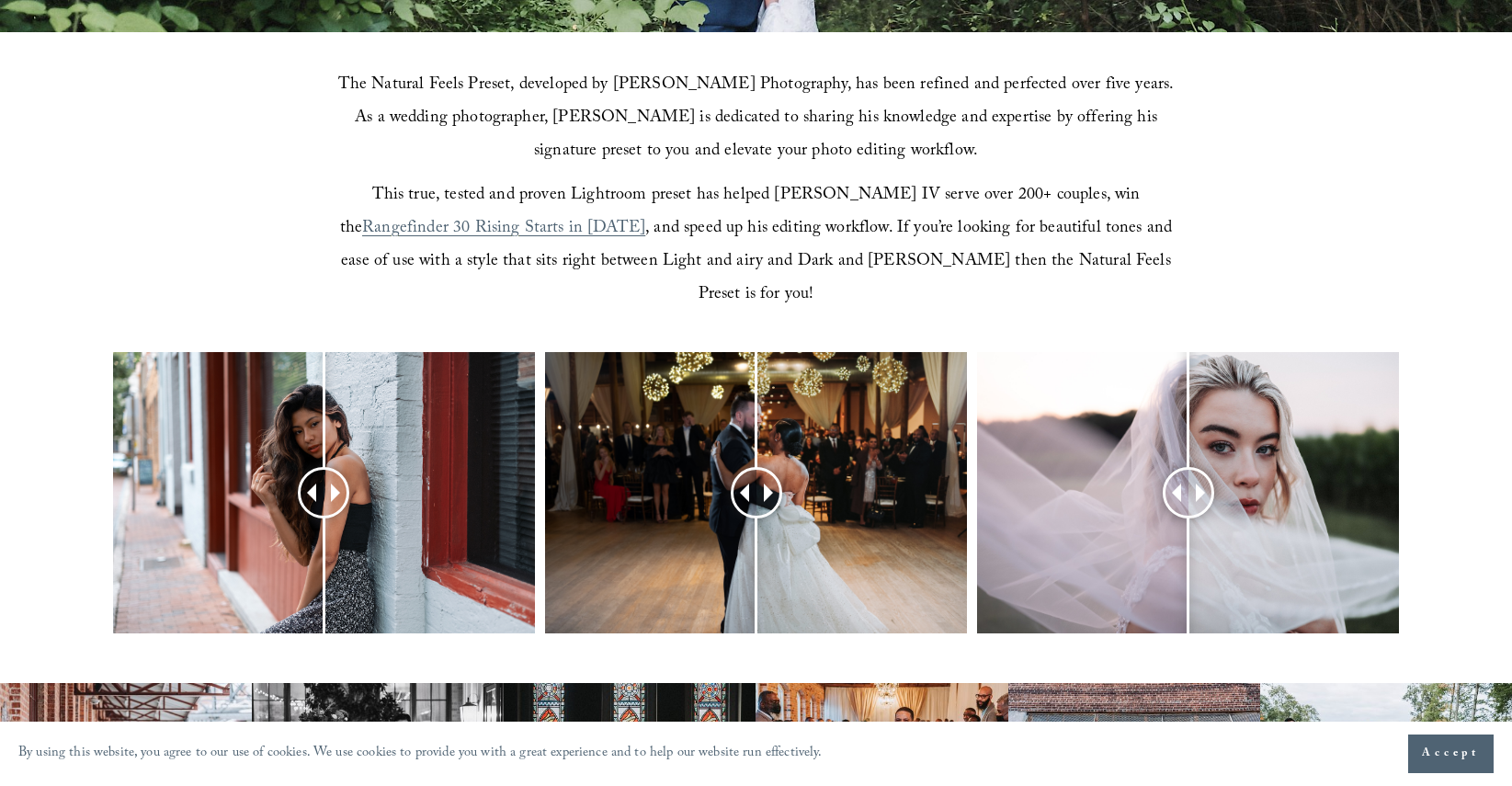
scroll to position [743, 0]
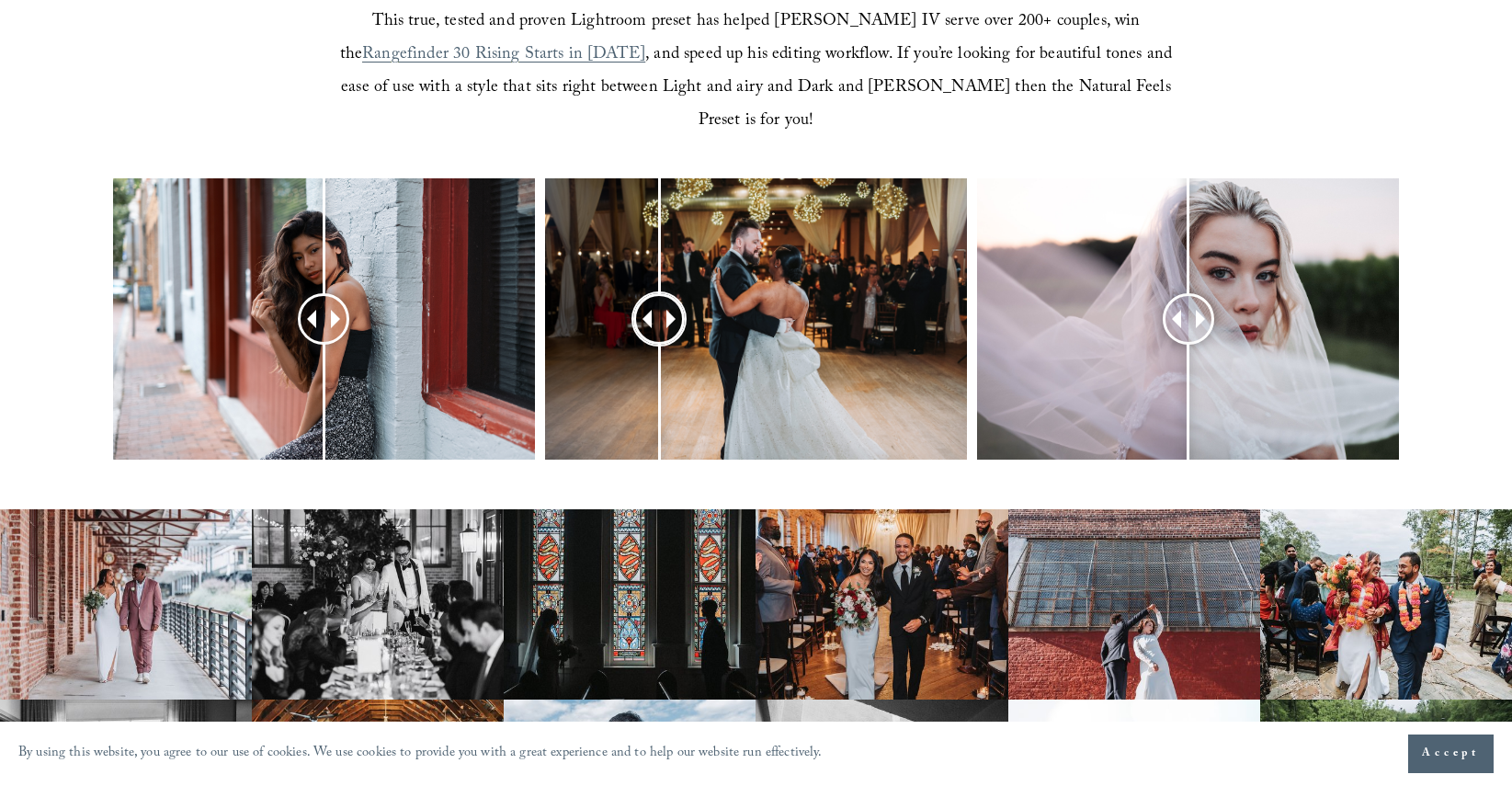
drag, startPoint x: 751, startPoint y: 285, endPoint x: 679, endPoint y: 345, distance: 93.7
click at [675, 341] on div at bounding box center [659, 317] width 46 height 46
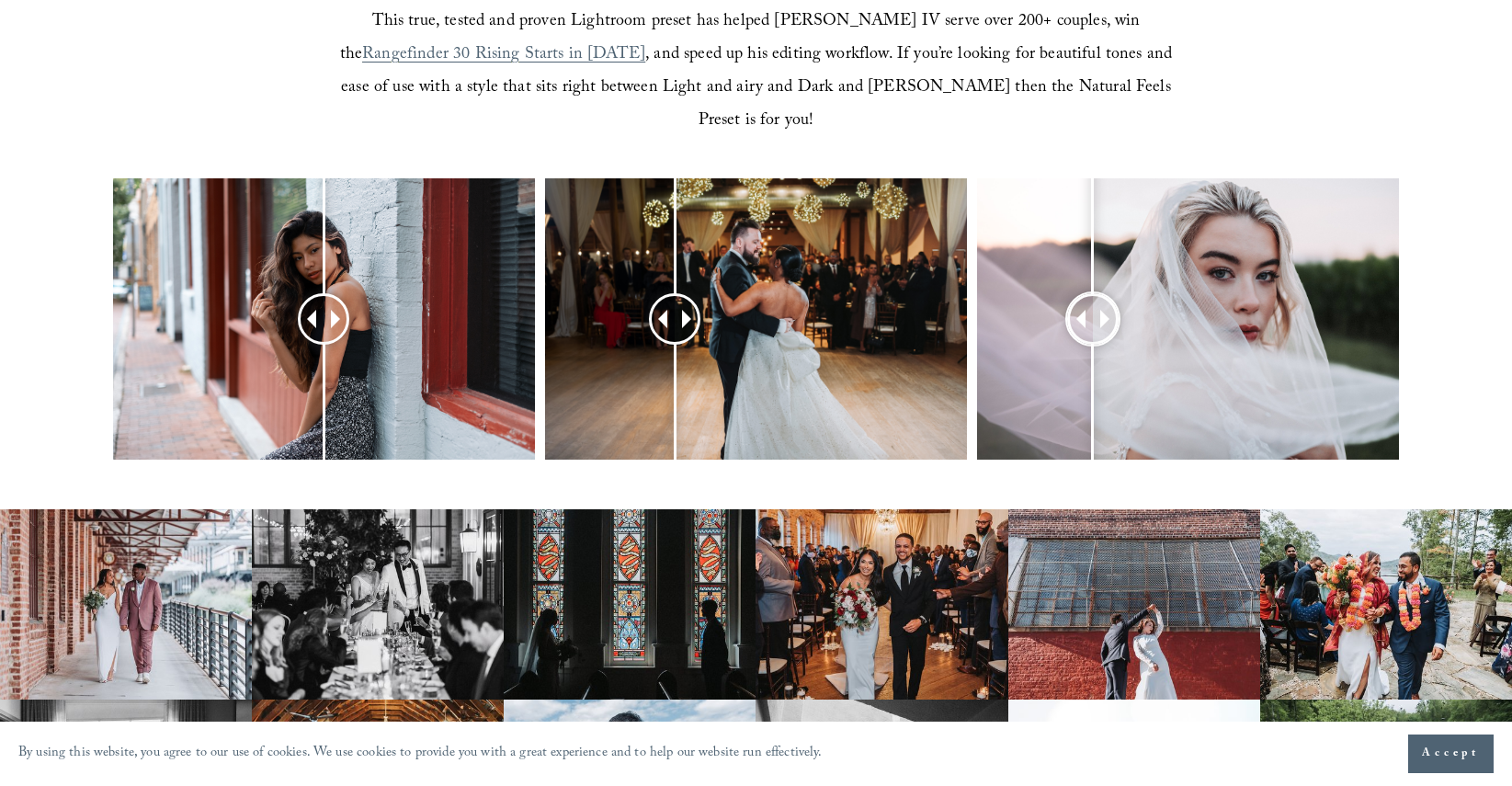
drag, startPoint x: 1178, startPoint y: 295, endPoint x: 1093, endPoint y: 337, distance: 94.8
click at [1094, 336] on div at bounding box center [1094, 319] width 51 height 51
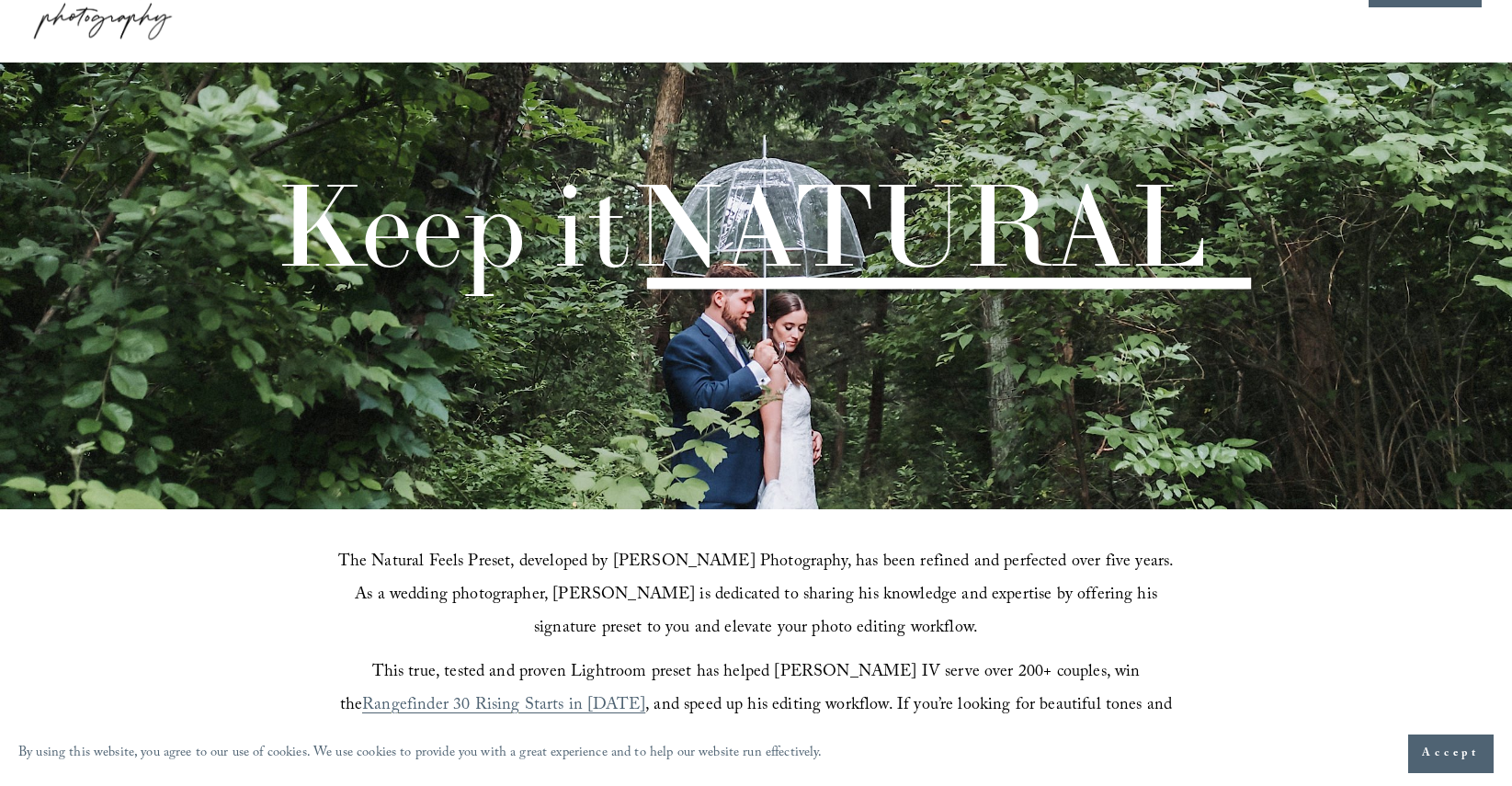
scroll to position [125, 0]
